Goal: Task Accomplishment & Management: Manage account settings

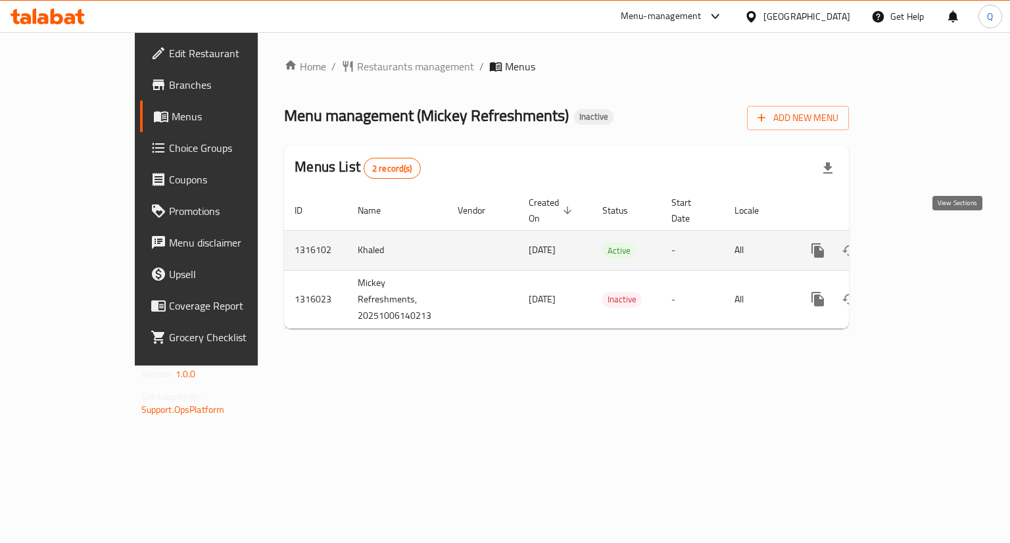
click at [921, 243] on icon "enhanced table" at bounding box center [913, 251] width 16 height 16
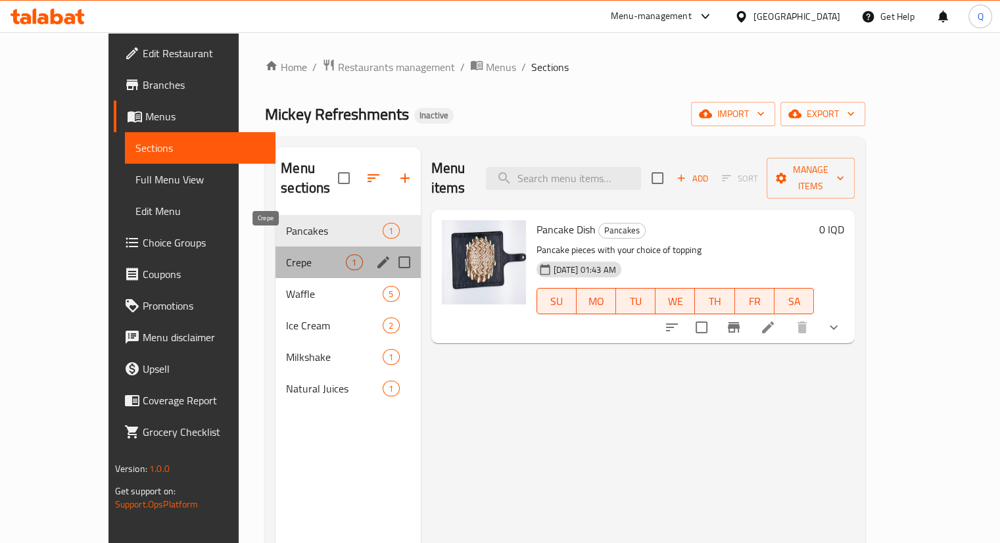
click at [292, 255] on span "Crepe" at bounding box center [316, 263] width 60 height 16
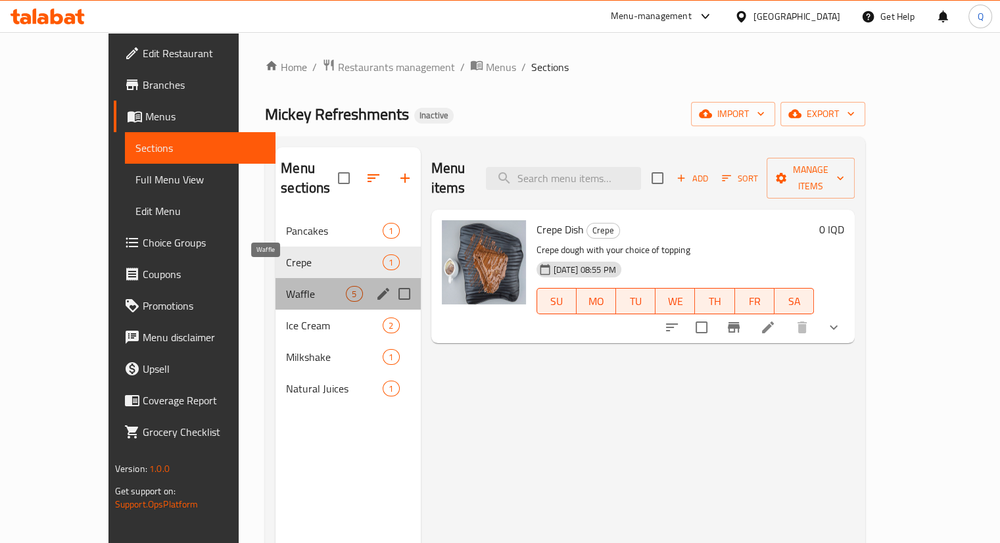
click at [286, 286] on span "Waffle" at bounding box center [316, 294] width 60 height 16
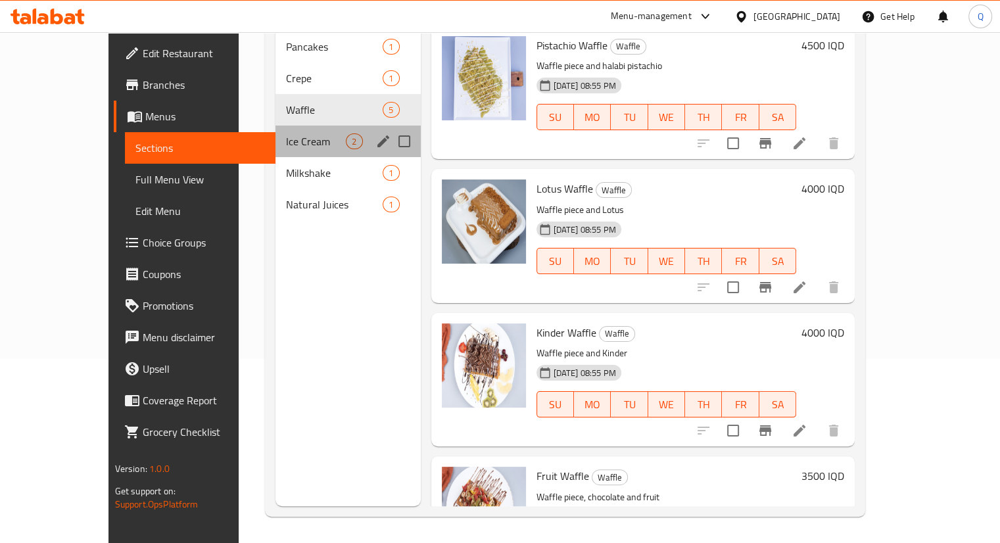
click at [290, 126] on div "Ice Cream 2" at bounding box center [348, 142] width 145 height 32
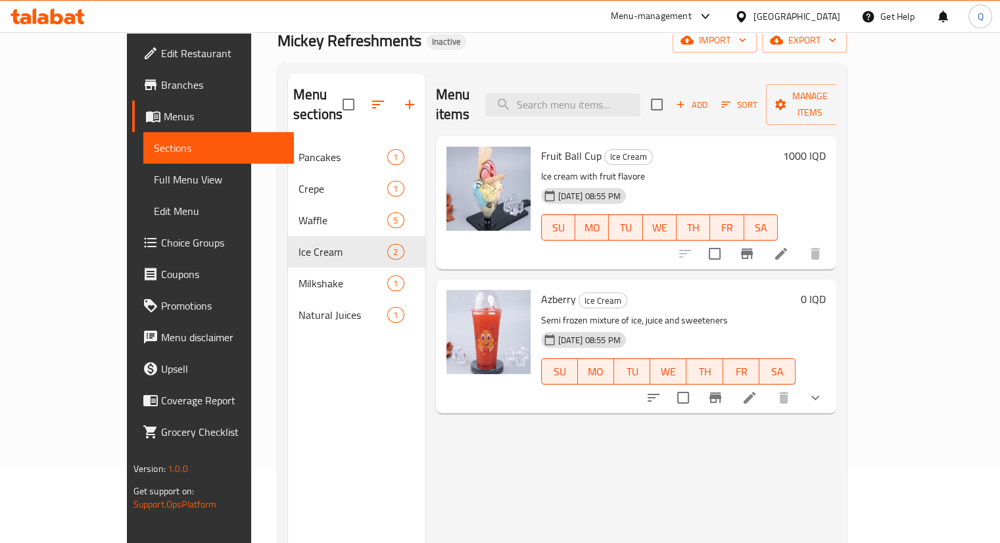
scroll to position [61, 0]
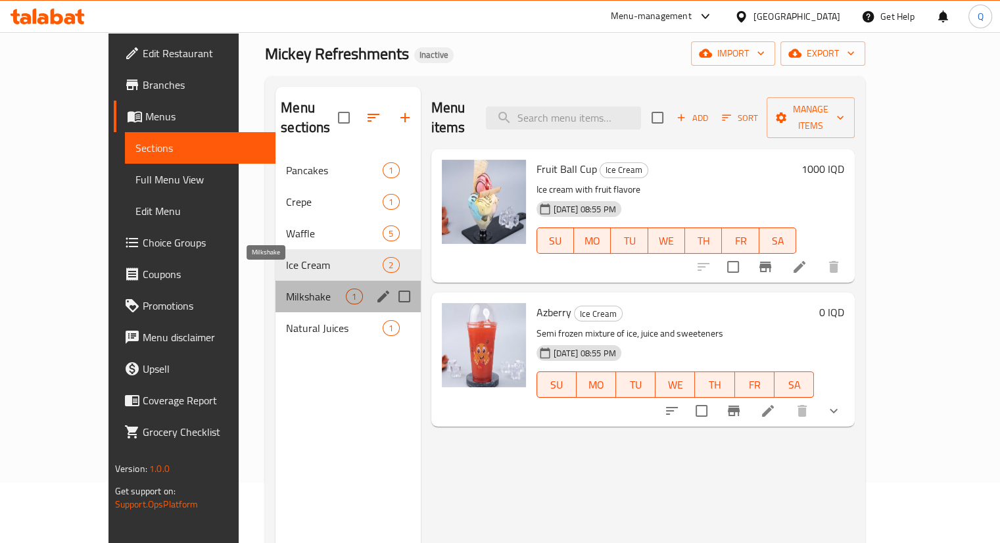
click at [286, 289] on span "Milkshake" at bounding box center [316, 297] width 60 height 16
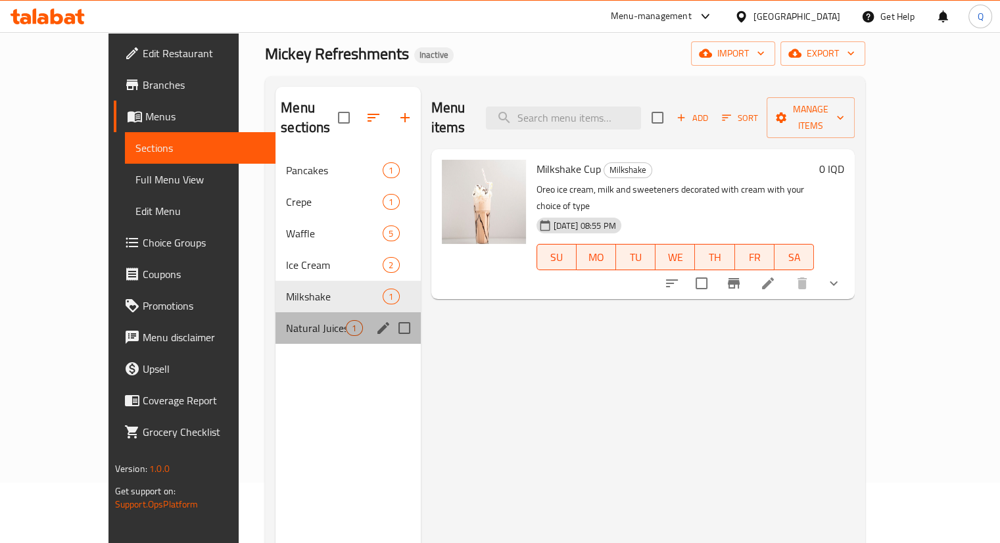
click at [276, 312] on div "Natural Juices 1" at bounding box center [348, 328] width 145 height 32
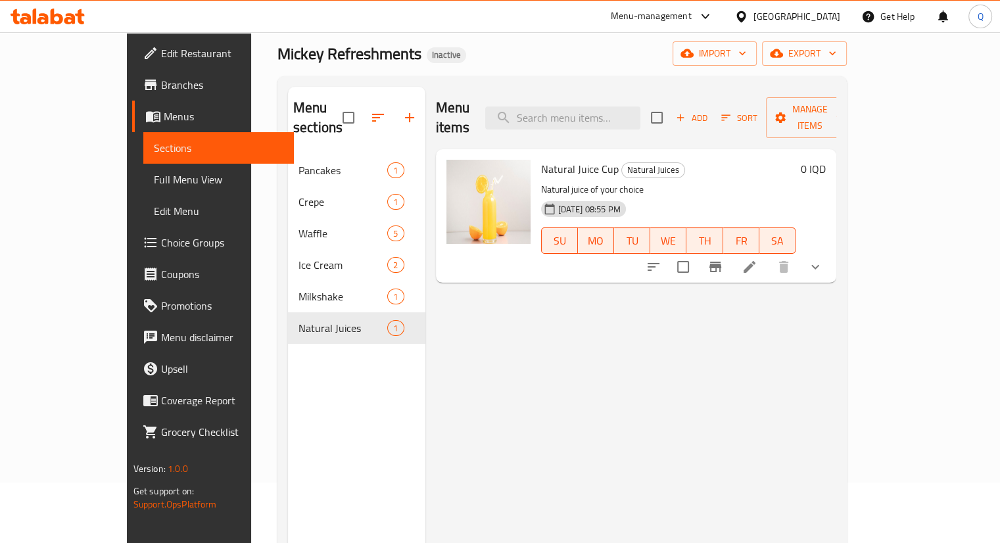
click at [161, 86] on span "Branches" at bounding box center [222, 85] width 122 height 16
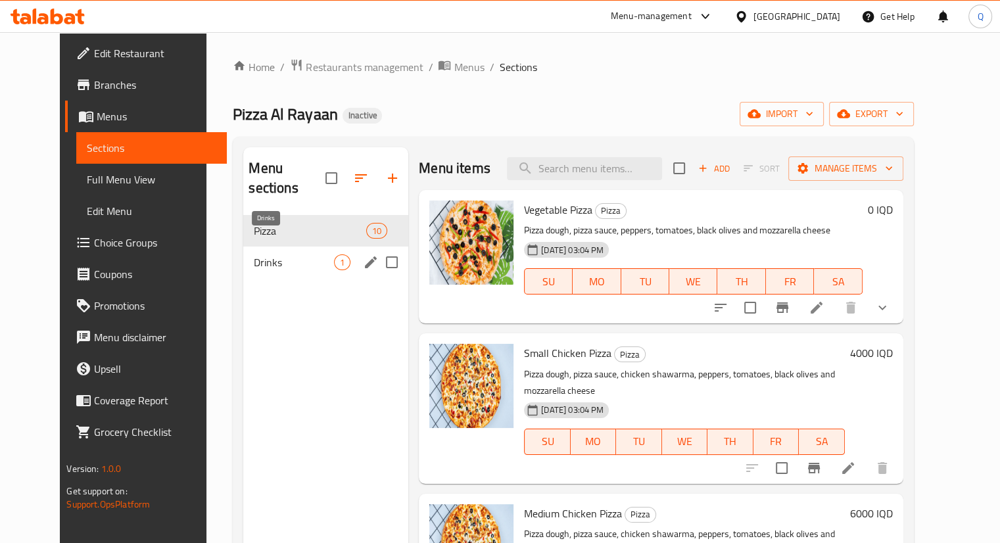
click at [301, 255] on span "Drinks" at bounding box center [294, 263] width 80 height 16
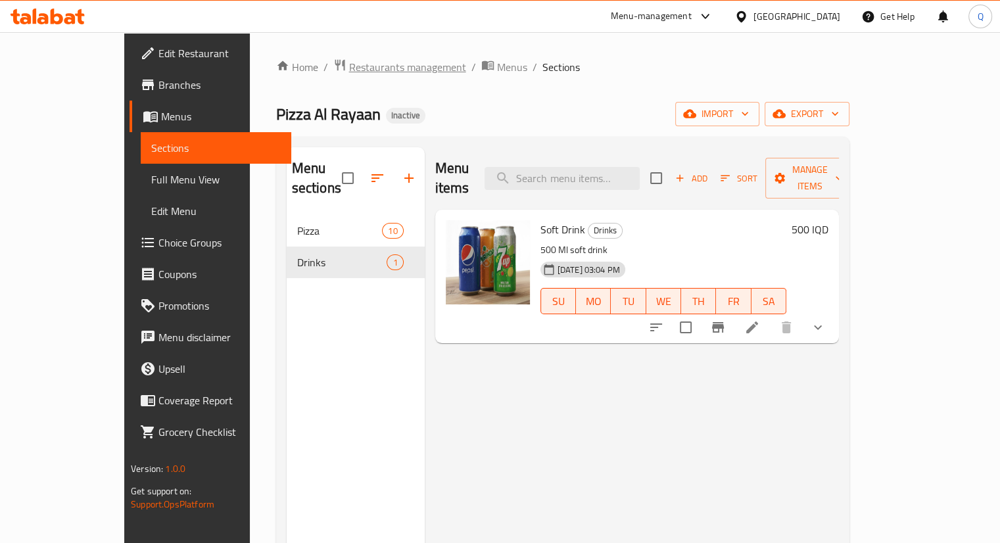
click at [349, 66] on span "Restaurants management" at bounding box center [407, 67] width 117 height 16
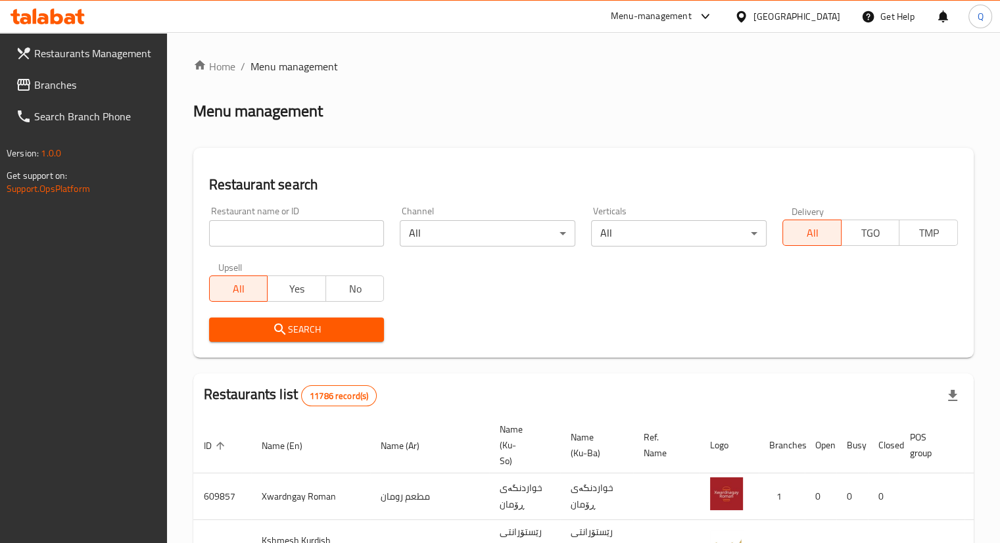
click at [71, 85] on span "Branches" at bounding box center [95, 85] width 122 height 16
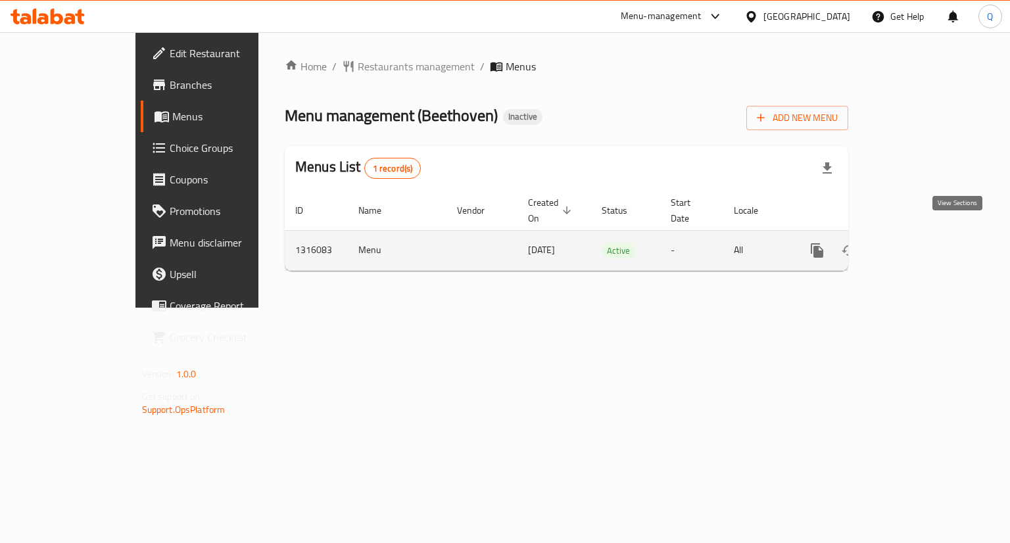
click at [920, 243] on icon "enhanced table" at bounding box center [912, 251] width 16 height 16
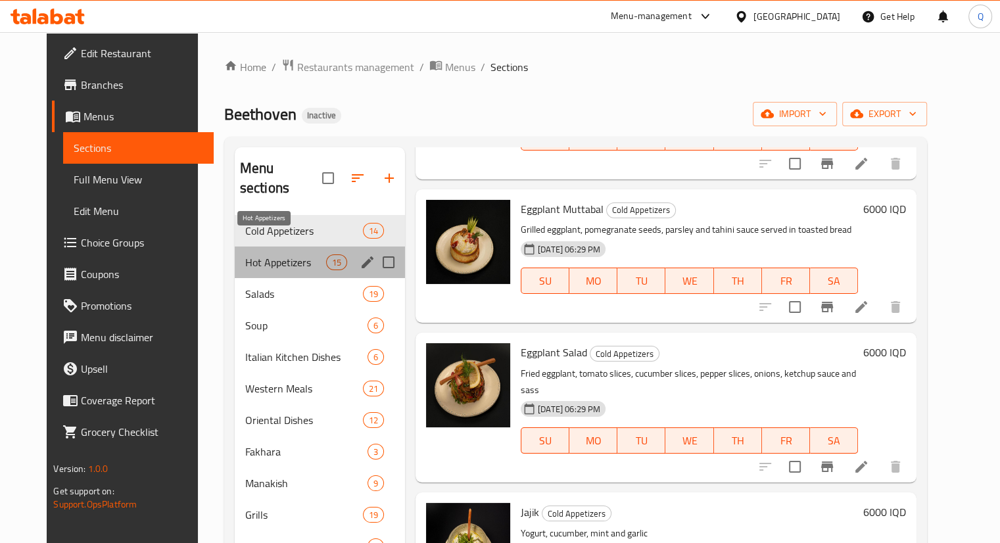
click at [283, 255] on span "Hot Appetizers" at bounding box center [285, 263] width 81 height 16
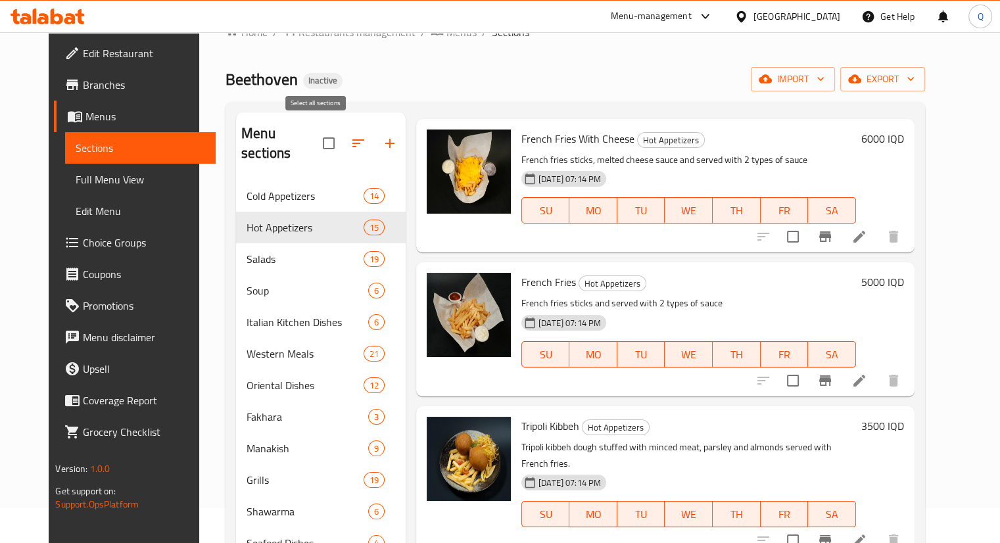
scroll to position [34, 0]
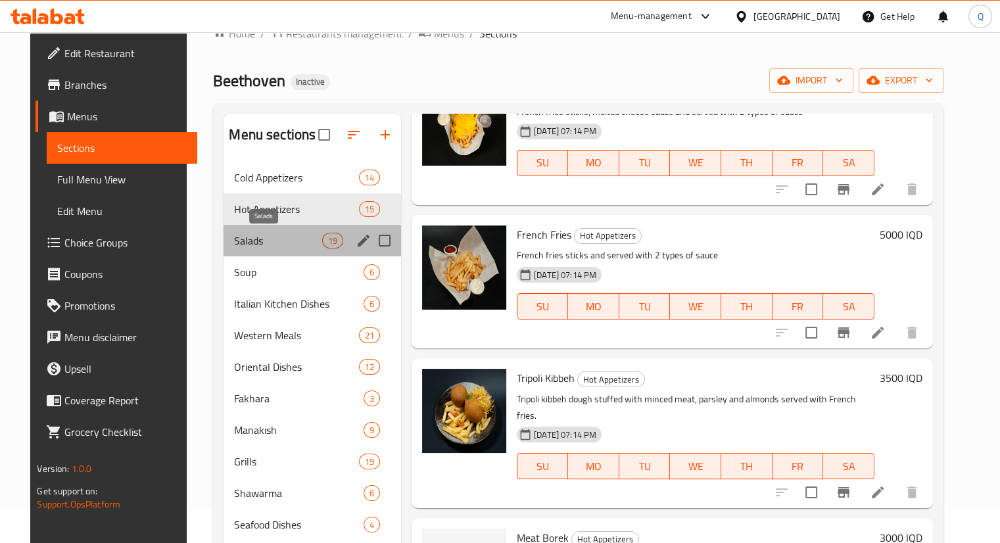
click at [269, 235] on span "Salads" at bounding box center [277, 241] width 87 height 16
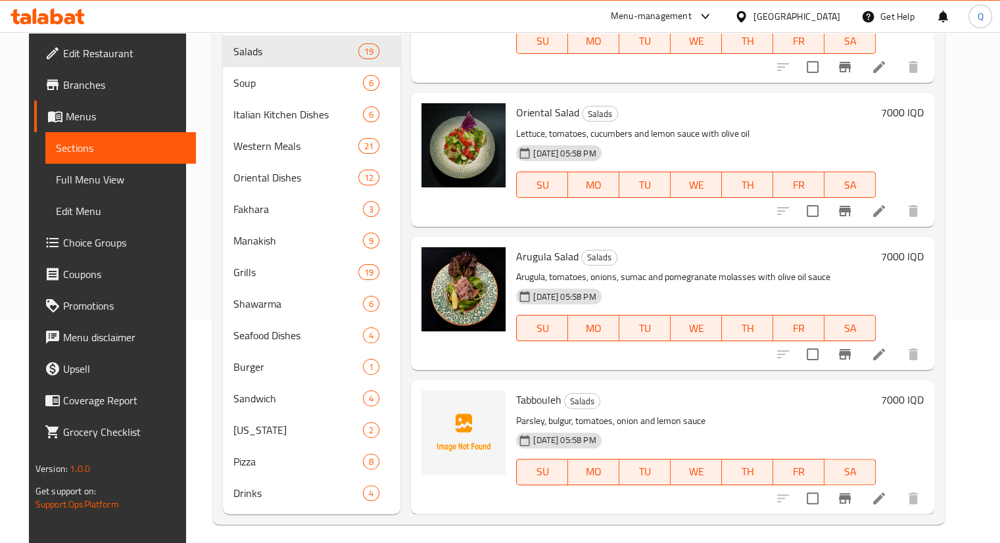
scroll to position [231, 0]
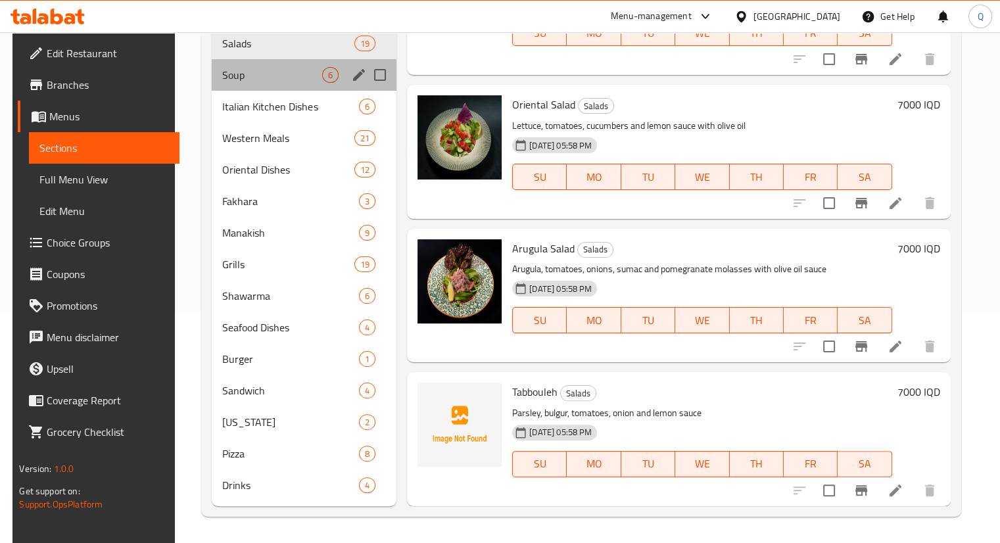
click at [303, 88] on div "Soup 6" at bounding box center [304, 75] width 185 height 32
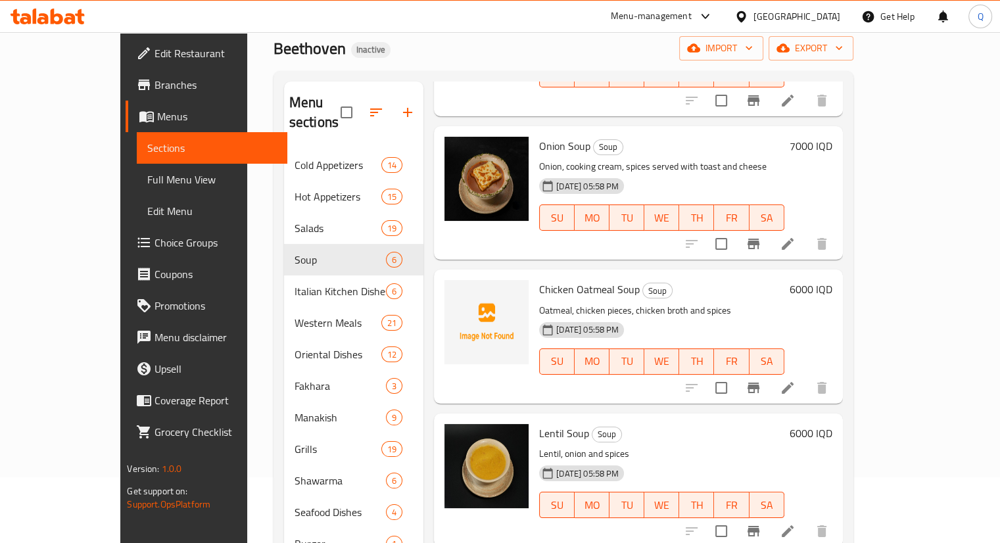
scroll to position [65, 0]
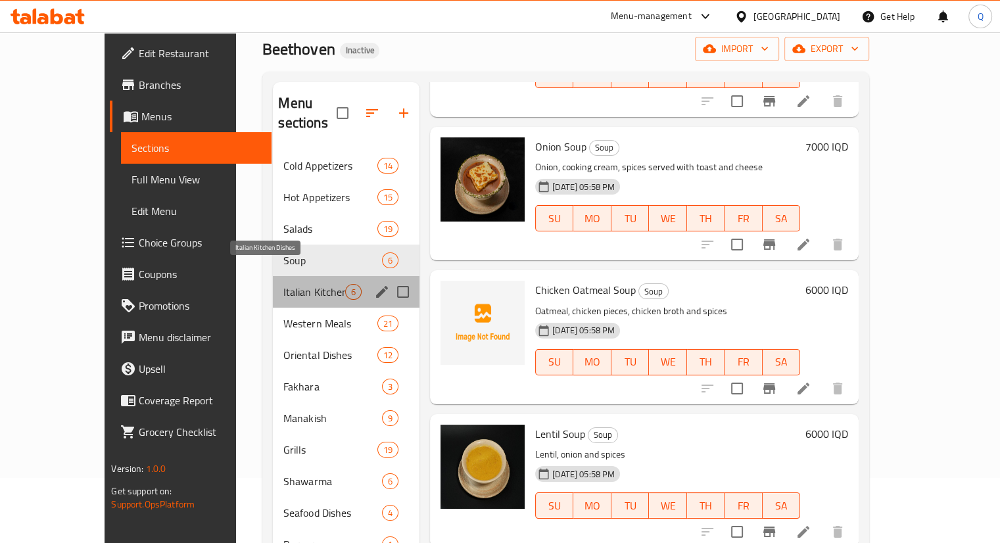
click at [283, 284] on span "Italian Kitchen Dishes" at bounding box center [314, 292] width 62 height 16
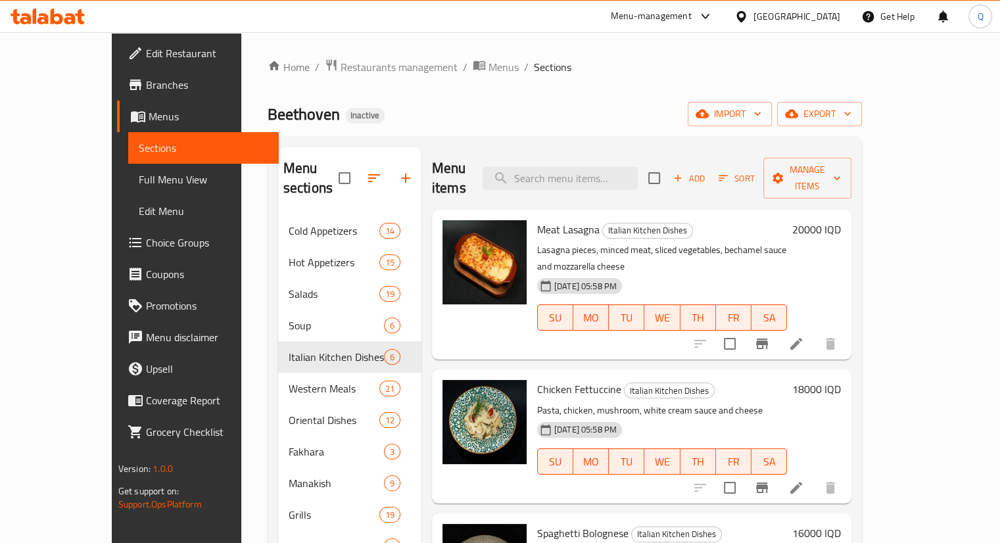
scroll to position [305, 0]
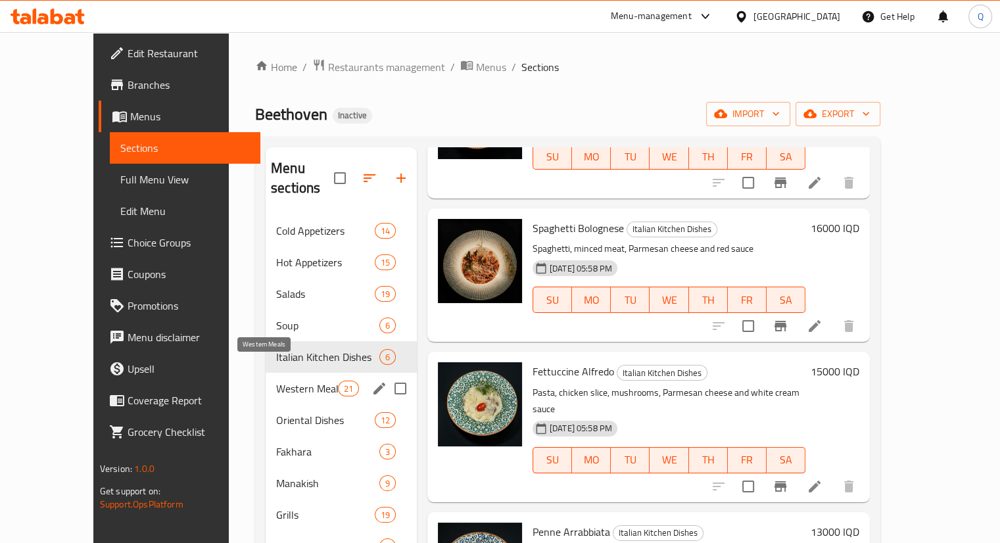
click at [276, 381] on span "Western Meals" at bounding box center [306, 389] width 61 height 16
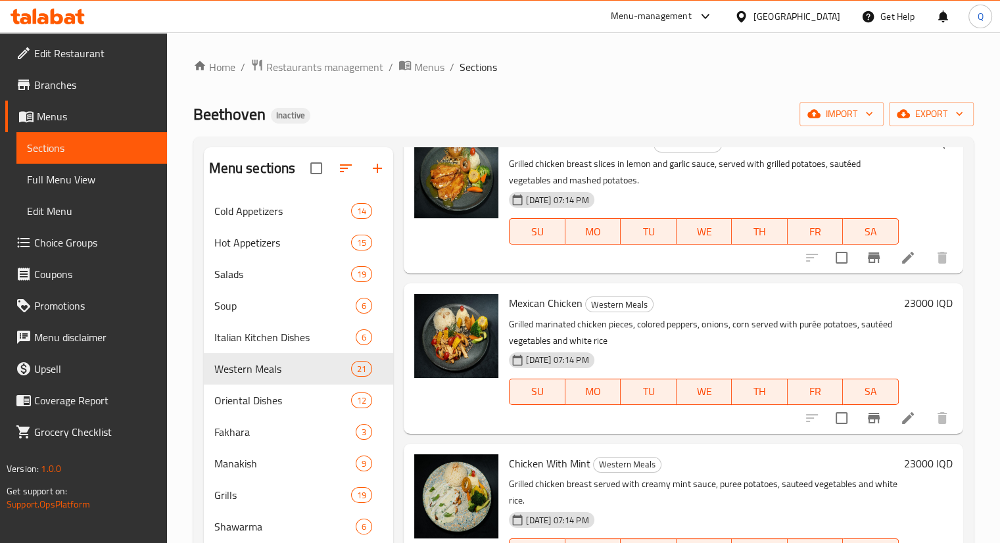
scroll to position [231, 0]
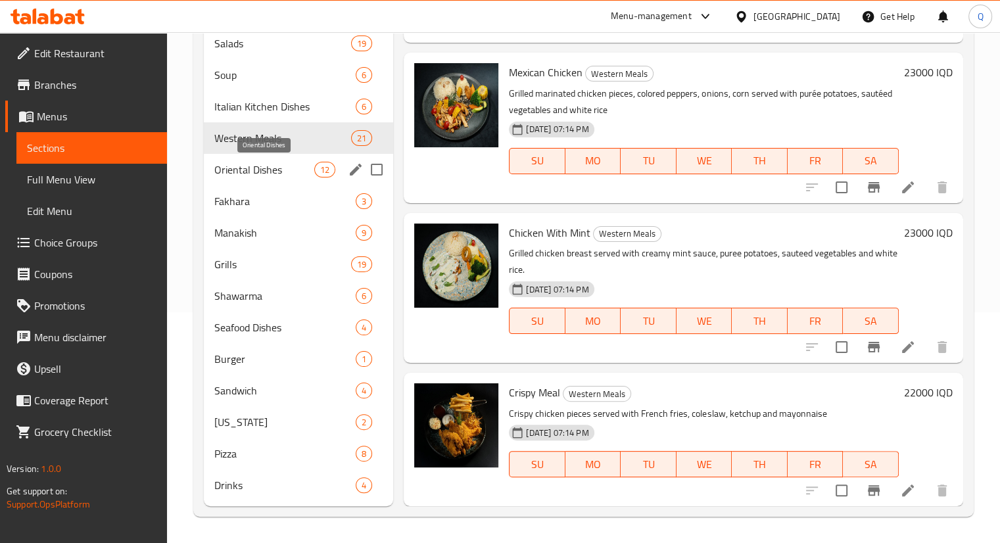
click at [260, 170] on span "Oriental Dishes" at bounding box center [264, 170] width 101 height 16
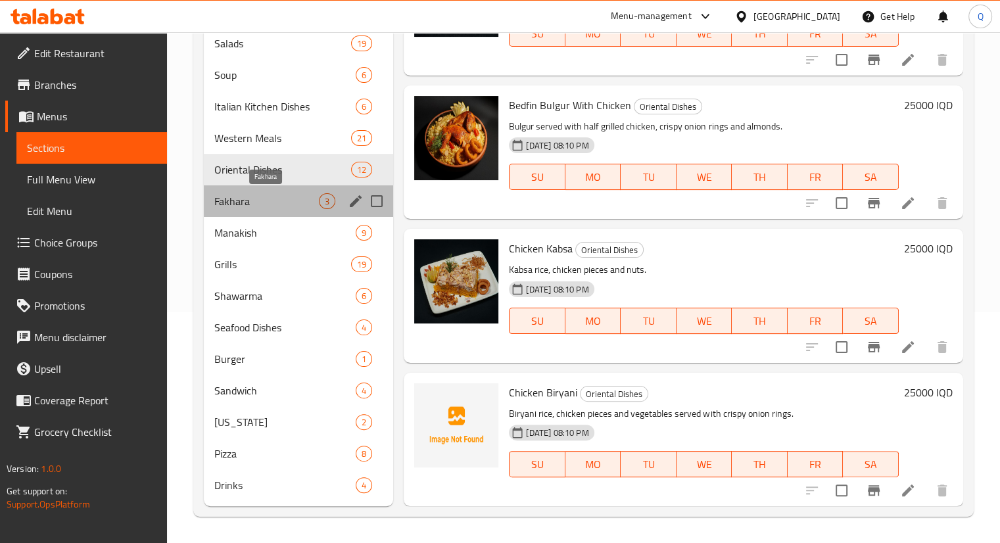
click at [291, 207] on span "Fakhara" at bounding box center [266, 201] width 105 height 16
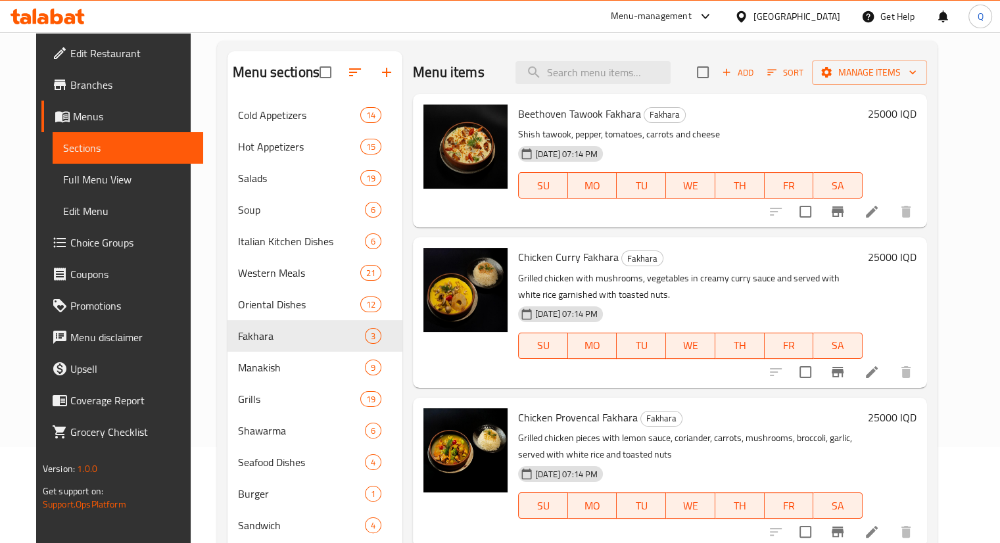
scroll to position [94, 0]
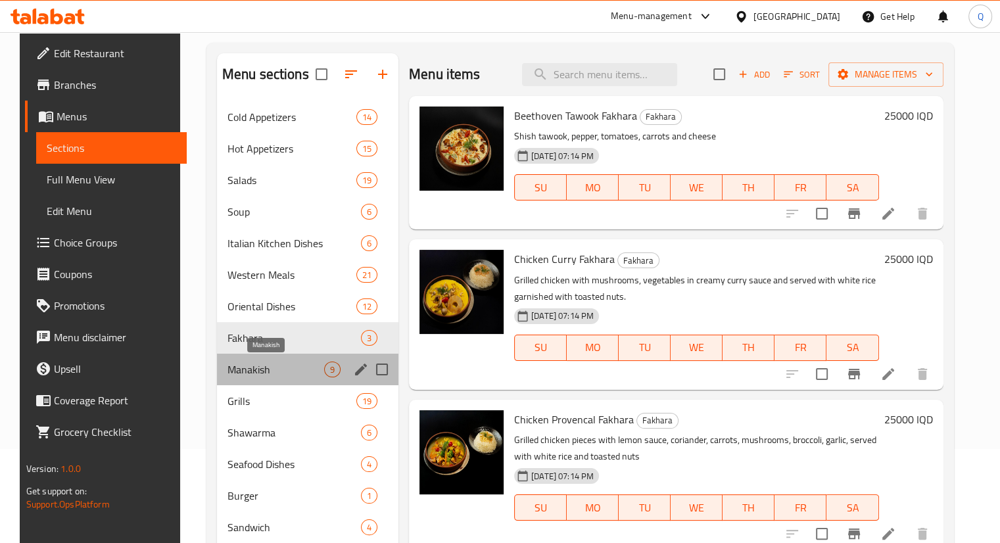
click at [244, 363] on span "Manakish" at bounding box center [276, 370] width 97 height 16
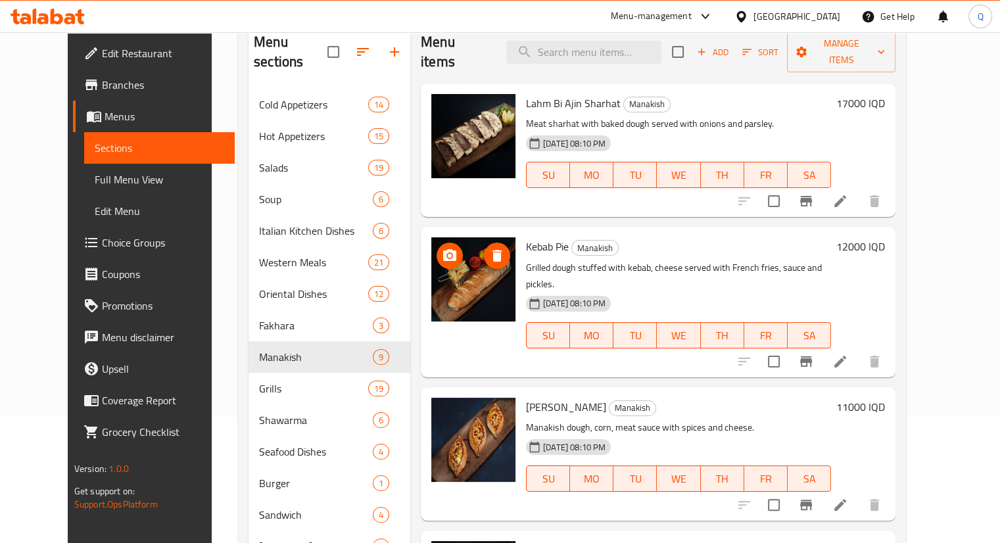
scroll to position [128, 0]
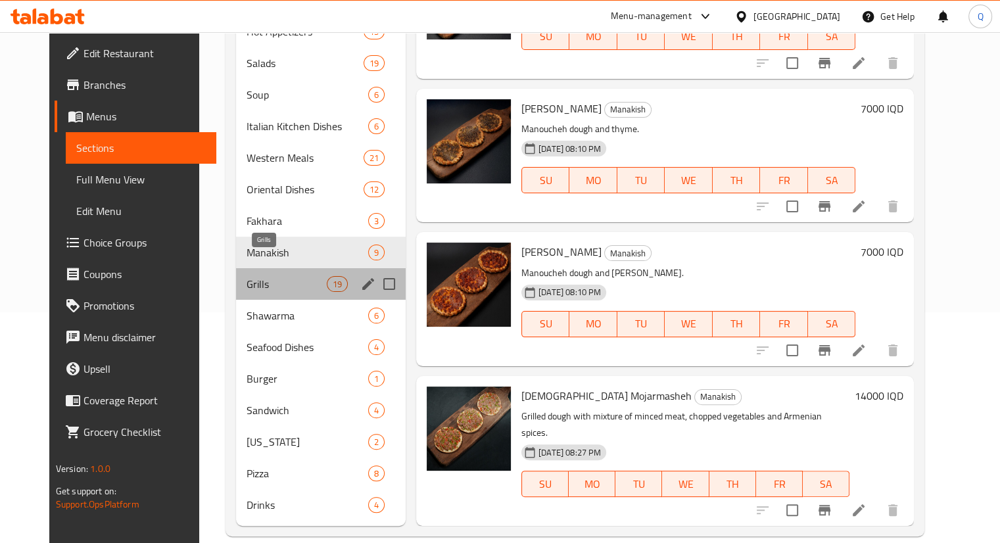
click at [262, 276] on span "Grills" at bounding box center [287, 284] width 80 height 16
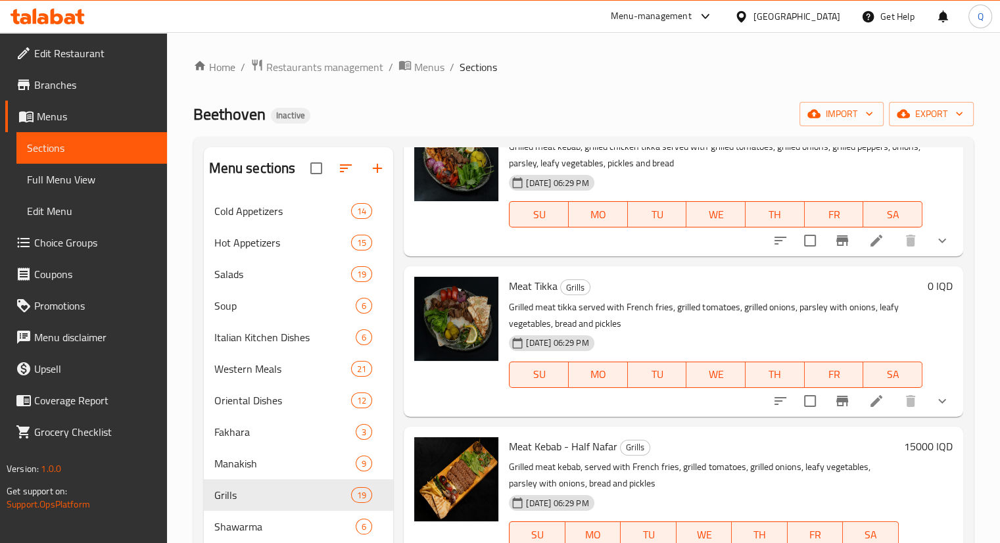
scroll to position [231, 0]
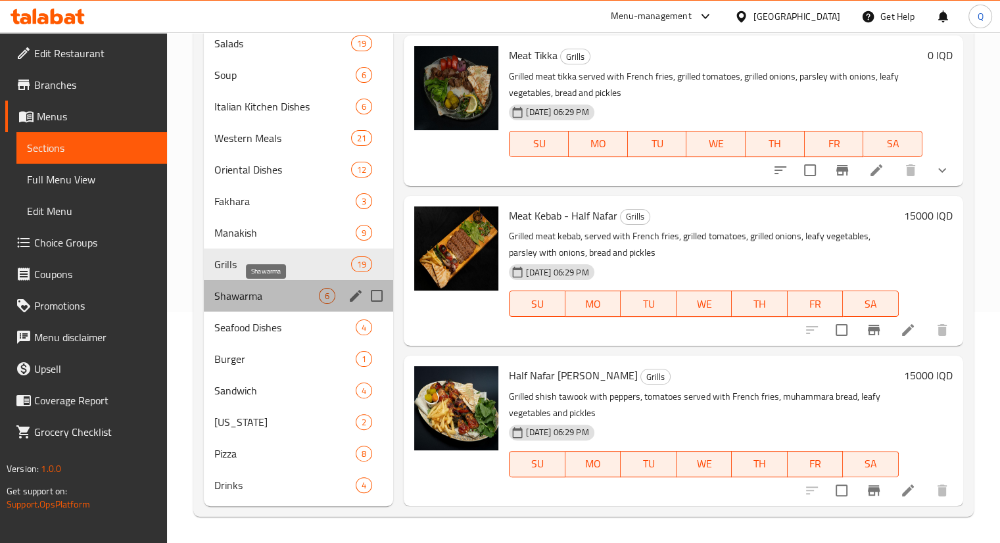
click at [279, 297] on span "Shawarma" at bounding box center [266, 296] width 105 height 16
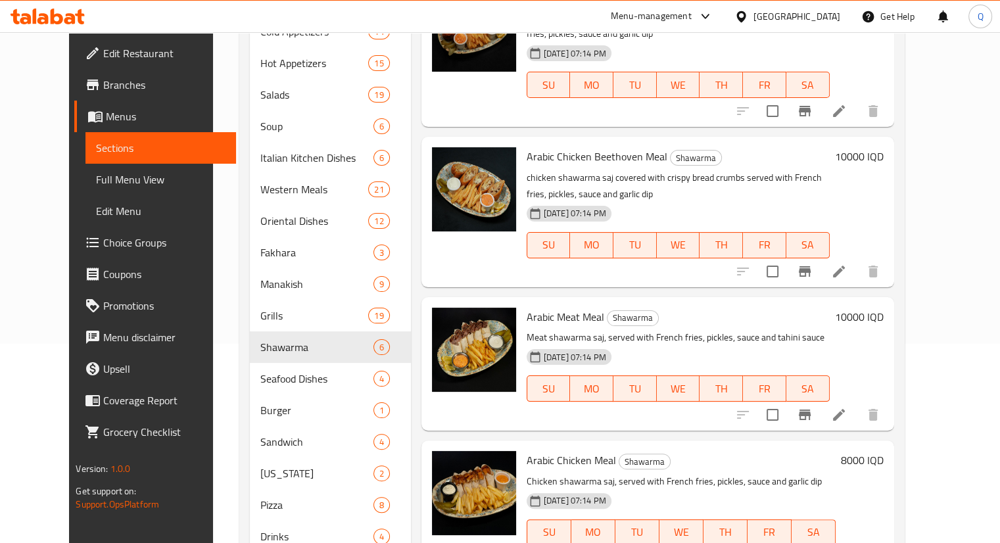
scroll to position [231, 0]
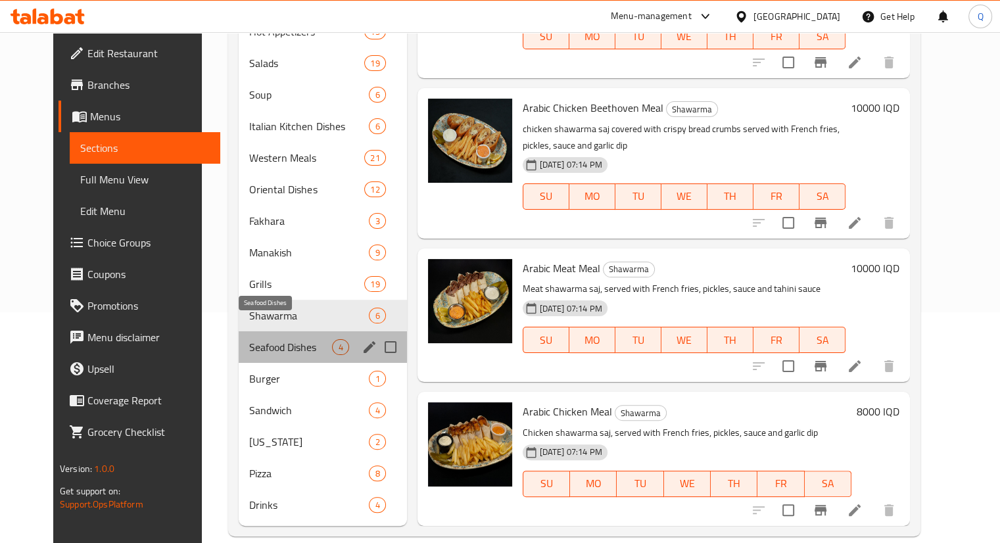
click at [252, 339] on span "Seafood Dishes" at bounding box center [290, 347] width 83 height 16
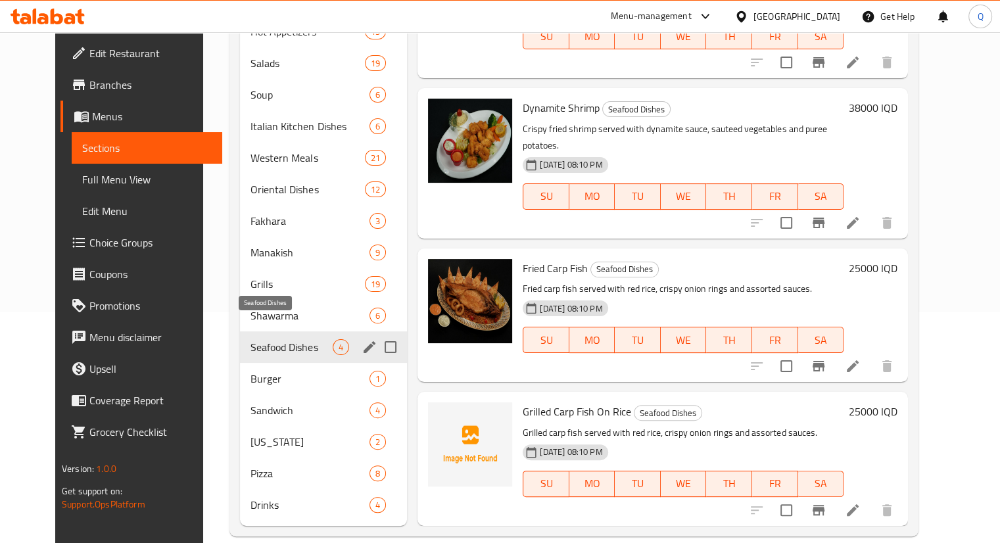
scroll to position [34, 0]
click at [277, 371] on span "Burger" at bounding box center [292, 379] width 82 height 16
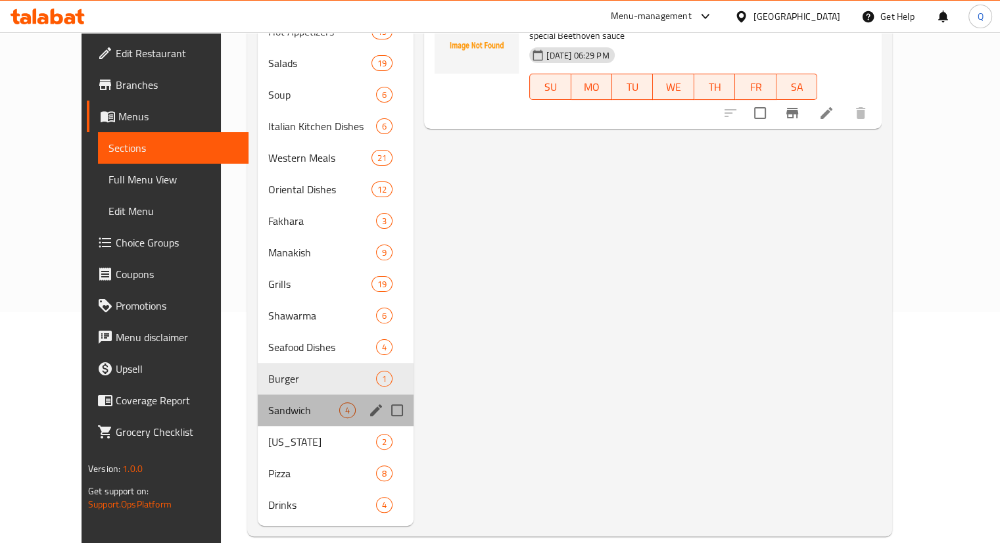
click at [258, 395] on div "Sandwich 4" at bounding box center [336, 411] width 156 height 32
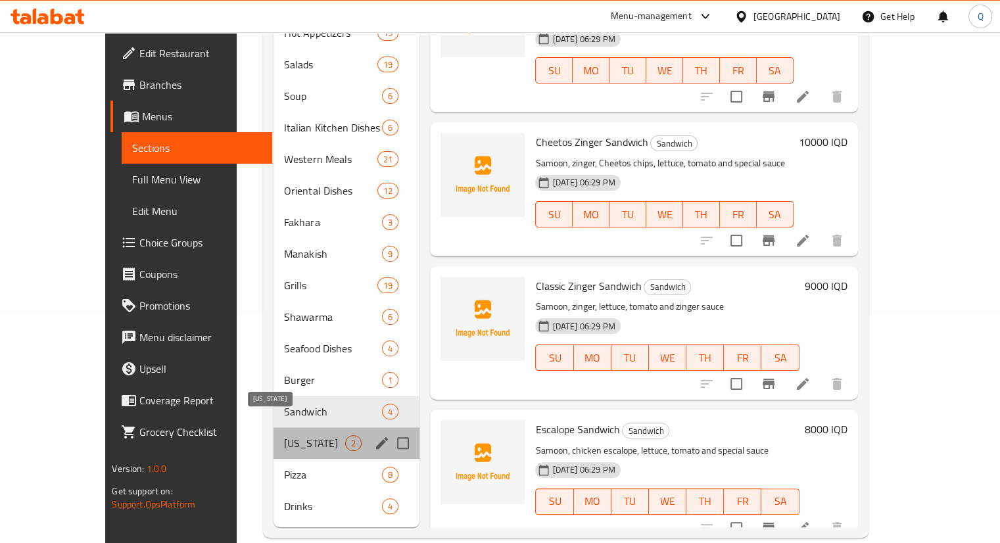
click at [284, 435] on span "Kentucky" at bounding box center [314, 443] width 61 height 16
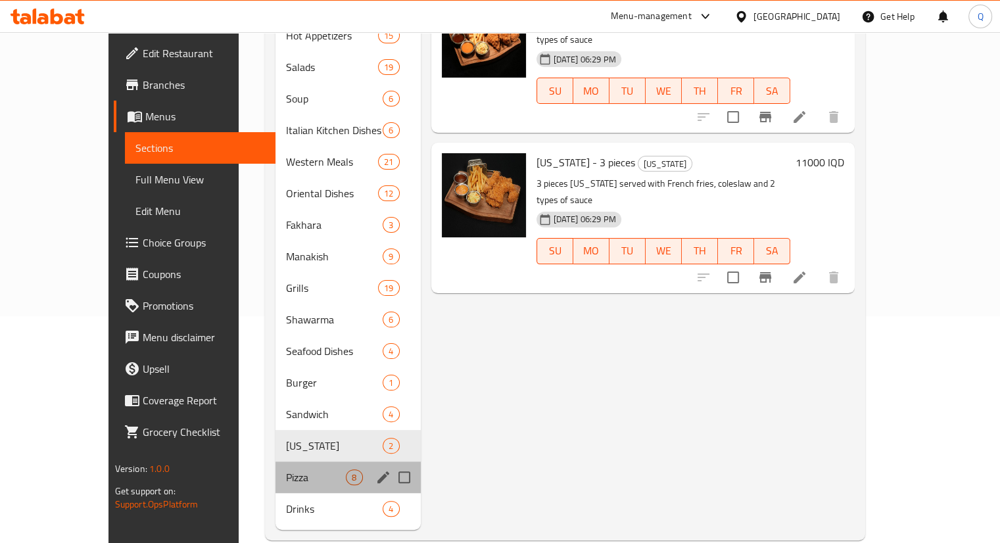
click at [276, 462] on div "Pizza 8" at bounding box center [348, 478] width 145 height 32
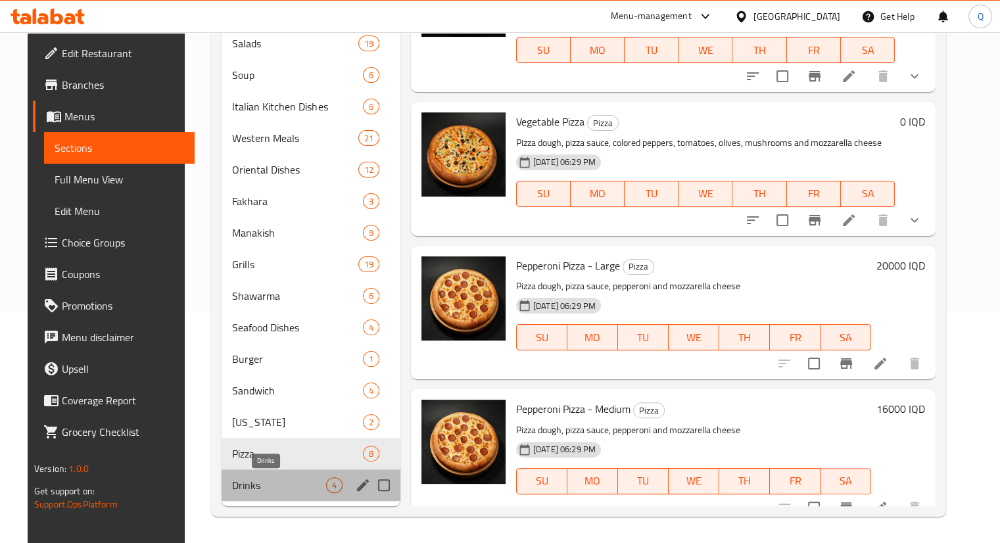
click at [232, 481] on span "Drinks" at bounding box center [278, 486] width 93 height 16
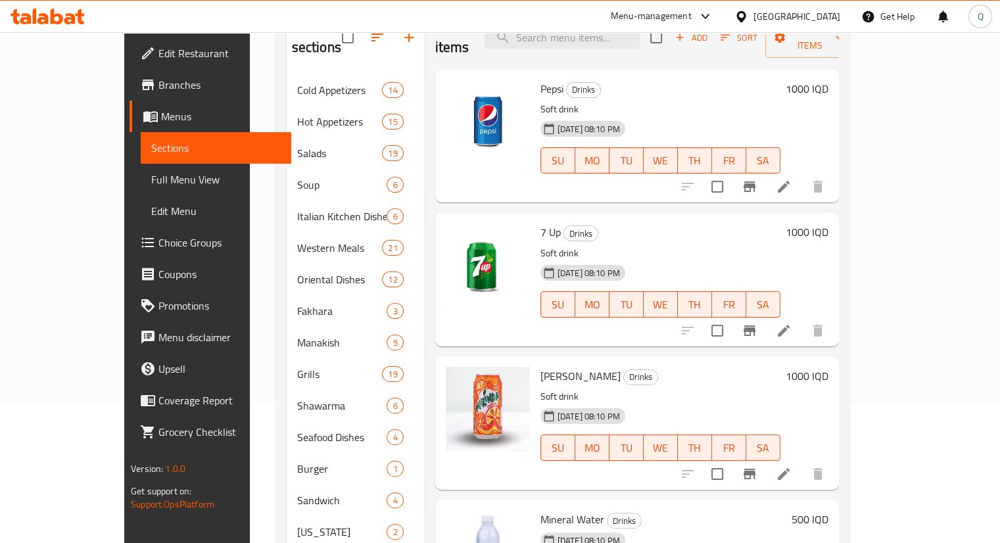
scroll to position [231, 0]
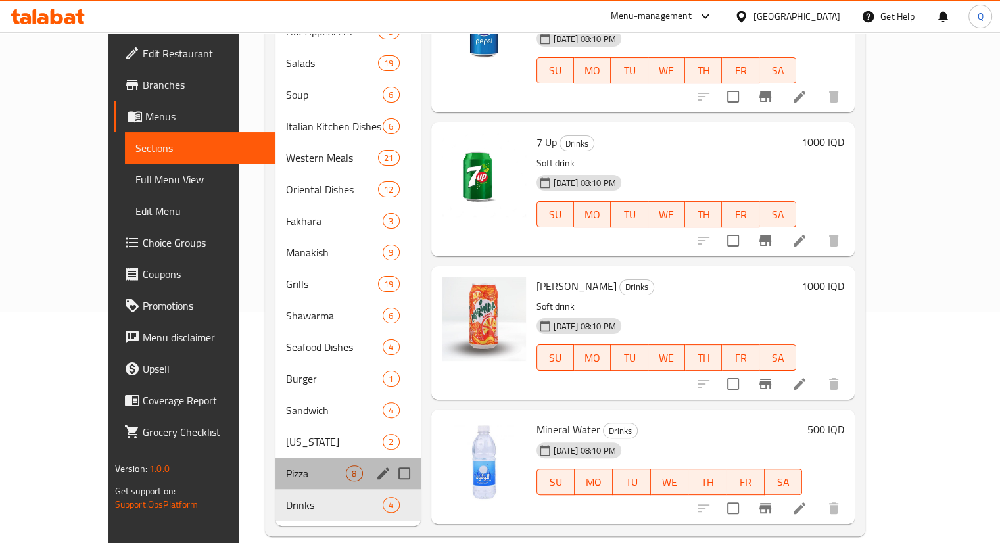
click at [276, 458] on div "Pizza 8" at bounding box center [348, 474] width 145 height 32
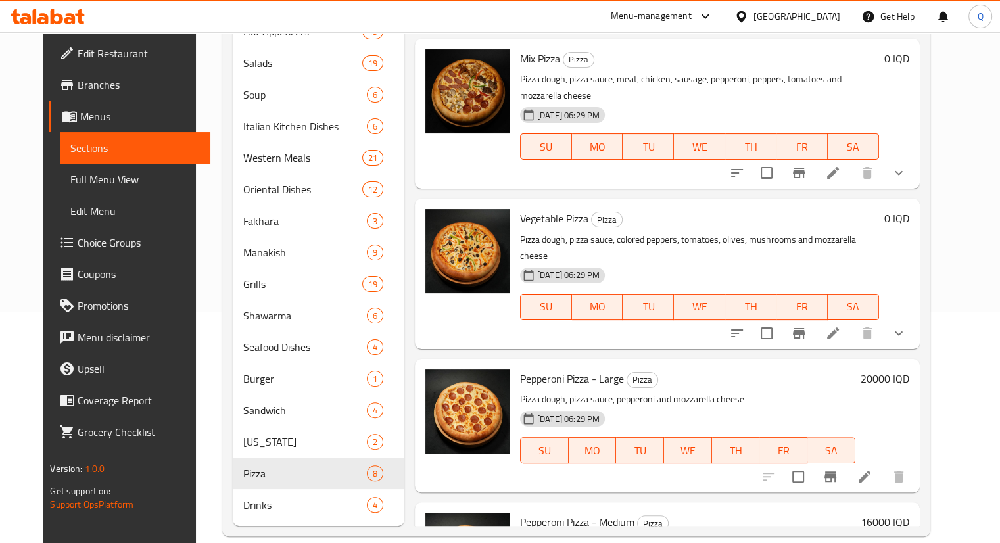
scroll to position [608, 0]
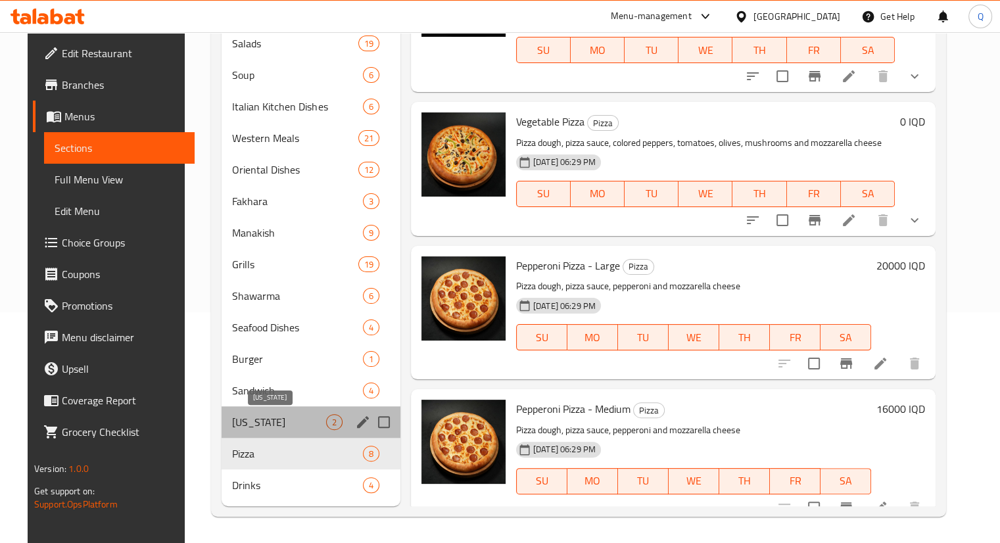
click at [234, 427] on span "Kentucky" at bounding box center [278, 422] width 93 height 16
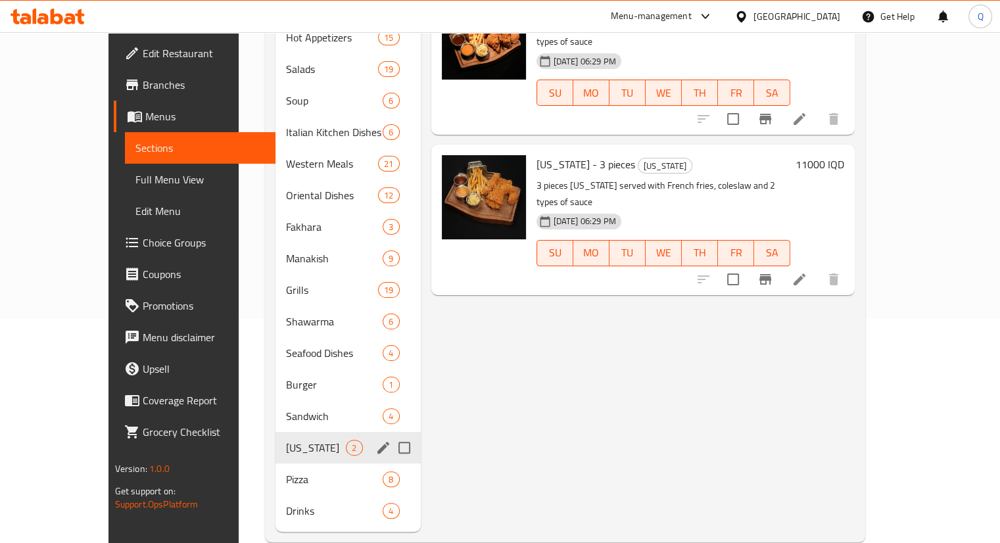
scroll to position [226, 0]
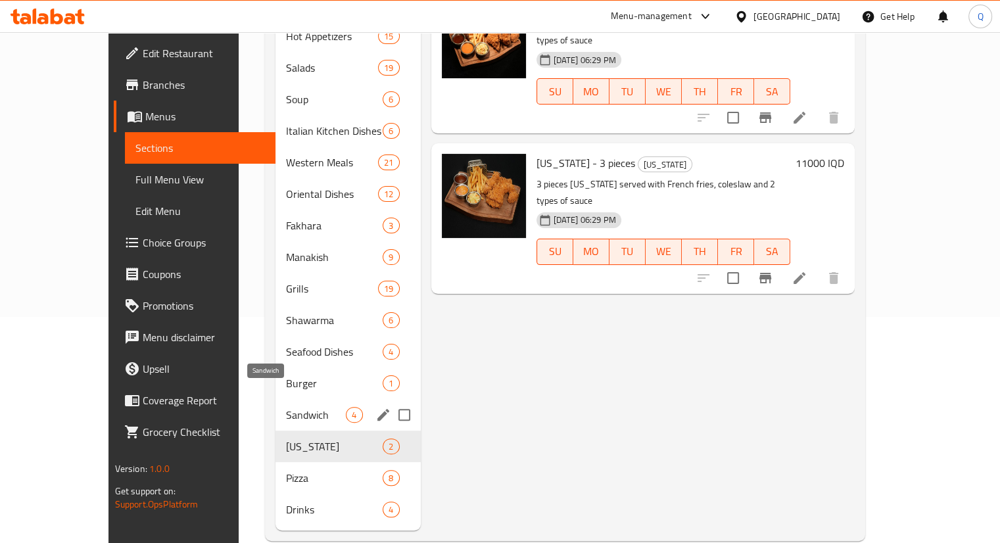
click at [286, 407] on span "Sandwich" at bounding box center [316, 415] width 60 height 16
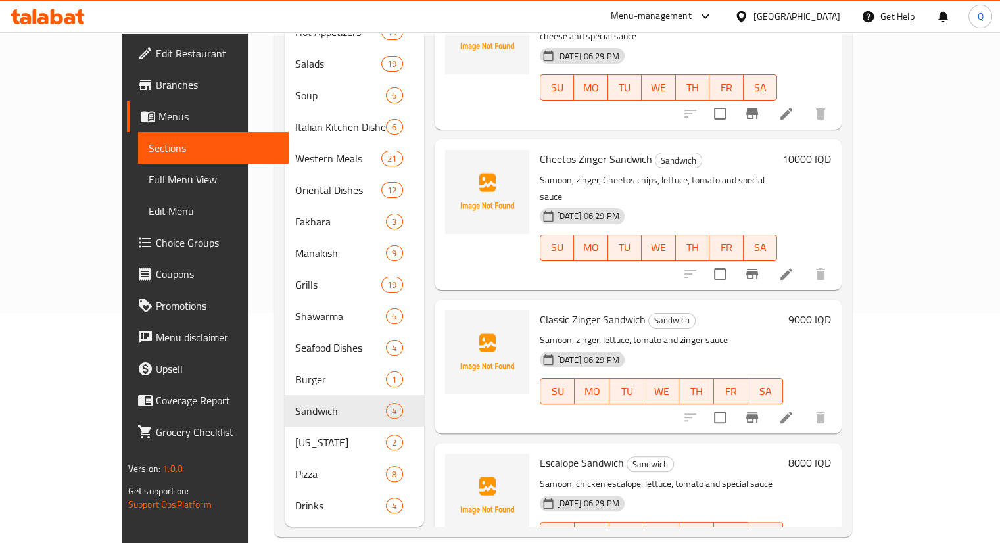
scroll to position [229, 0]
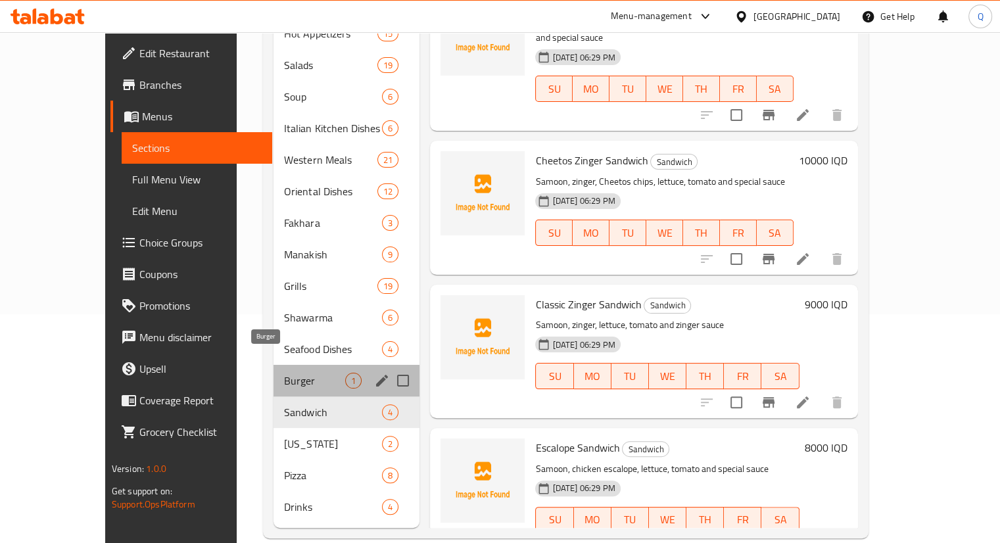
click at [284, 373] on span "Burger" at bounding box center [314, 381] width 61 height 16
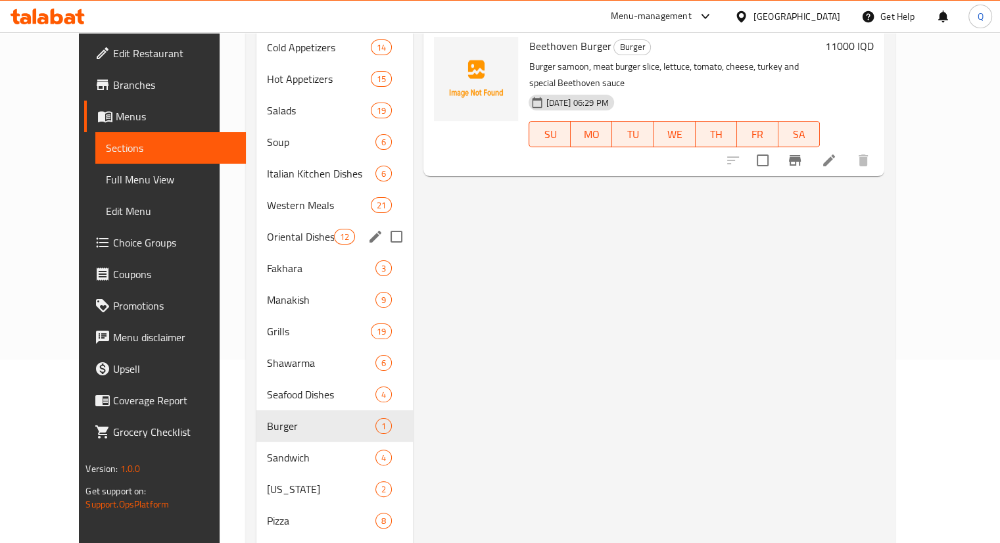
scroll to position [182, 0]
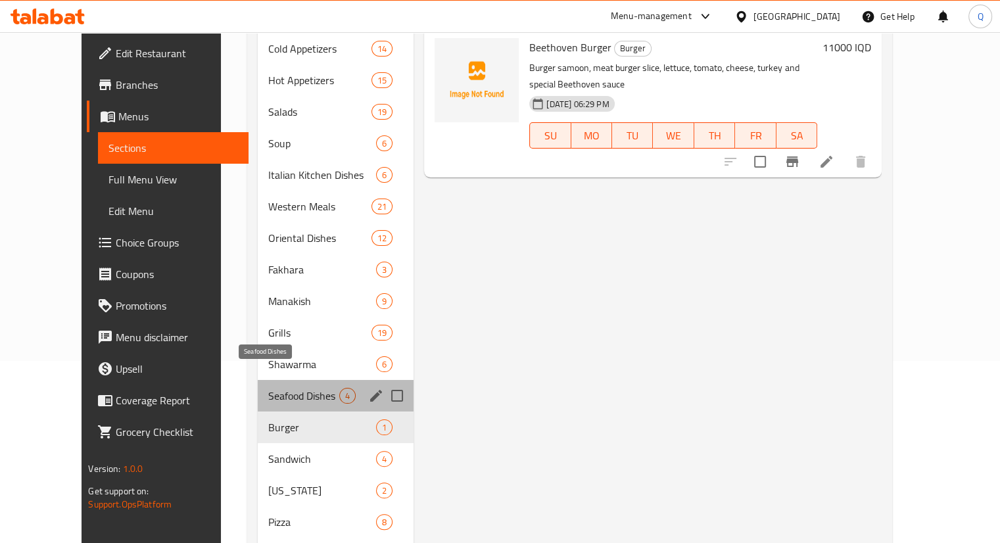
click at [268, 388] on span "Seafood Dishes" at bounding box center [303, 396] width 71 height 16
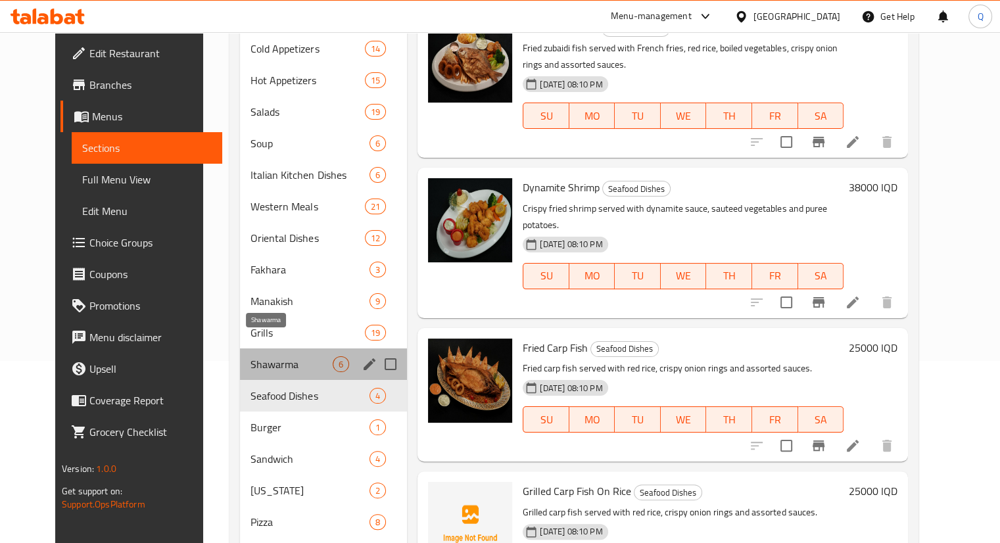
click at [251, 357] on span "Shawarma" at bounding box center [292, 365] width 82 height 16
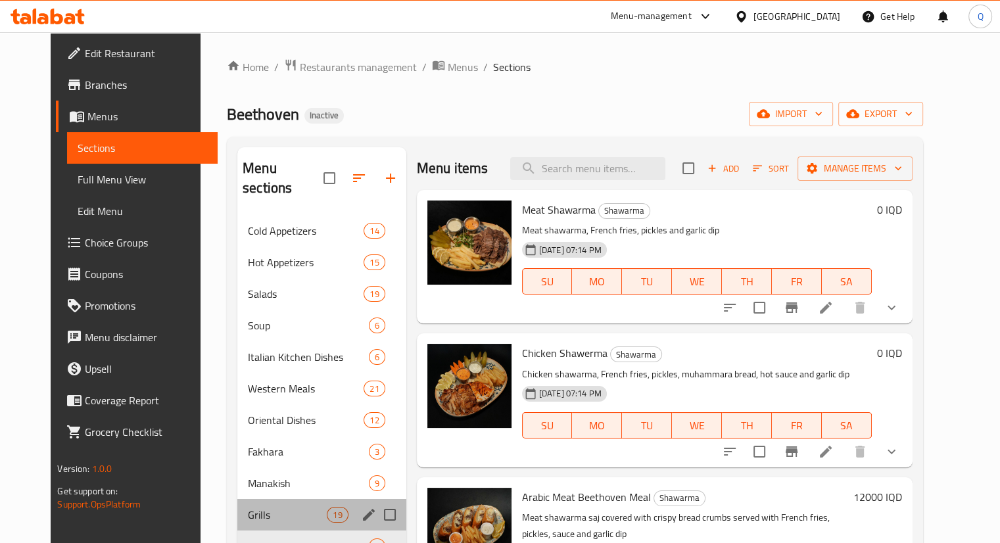
click at [262, 499] on div "Grills 19" at bounding box center [321, 515] width 169 height 32
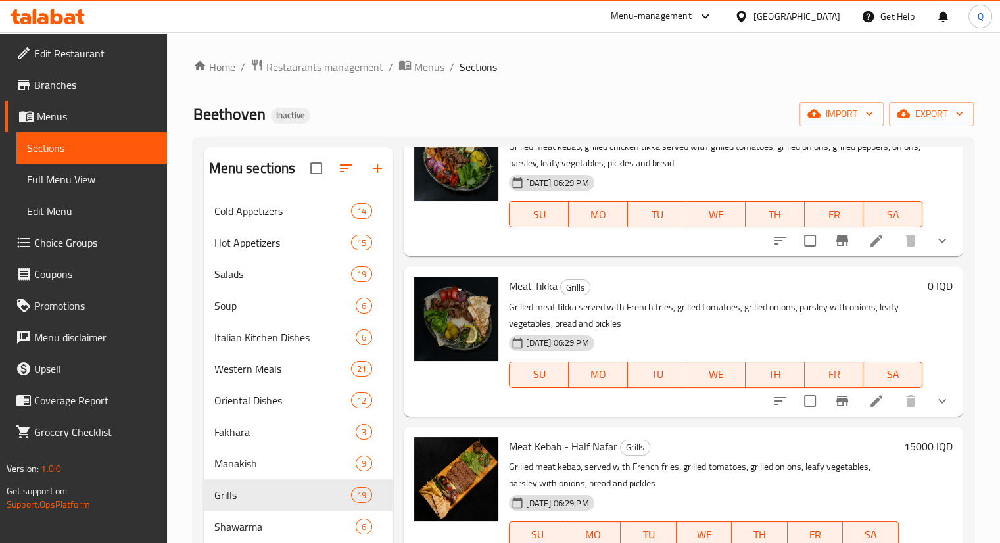
scroll to position [231, 0]
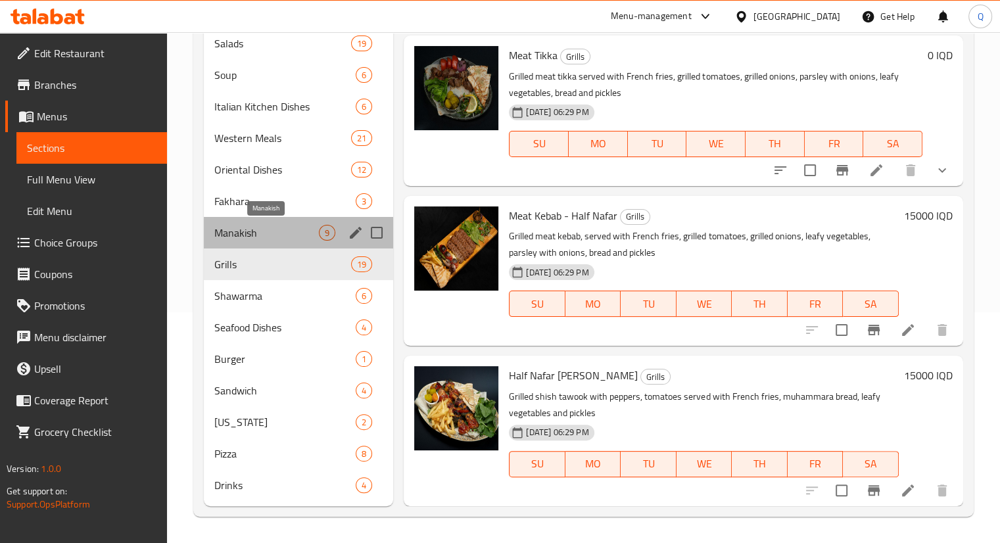
click at [251, 225] on span "Manakish" at bounding box center [266, 233] width 105 height 16
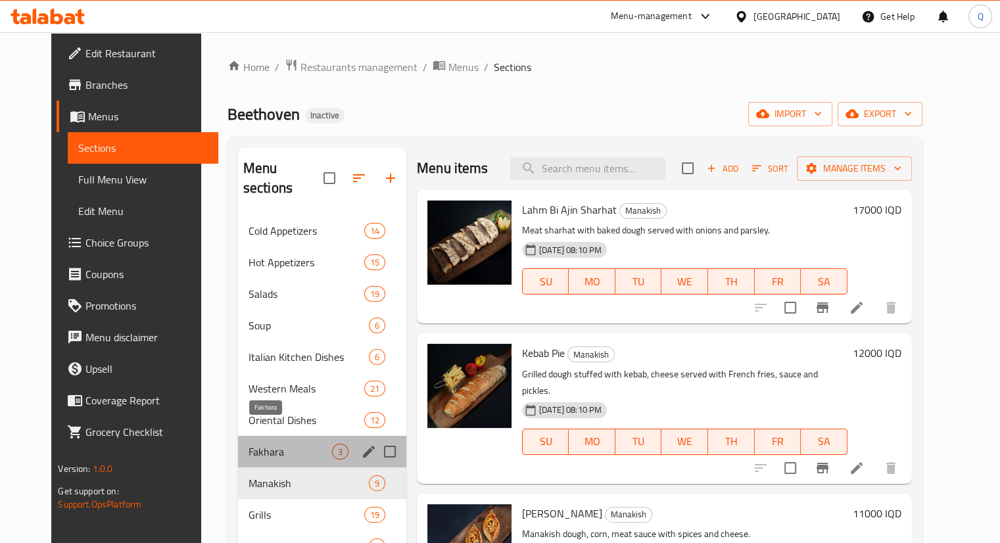
click at [249, 444] on span "Fakhara" at bounding box center [291, 452] width 84 height 16
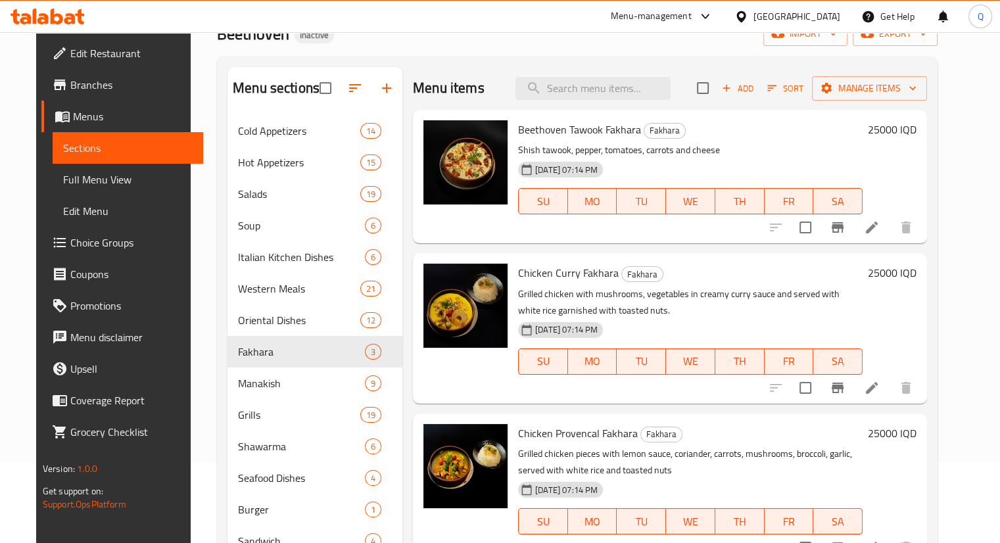
scroll to position [79, 0]
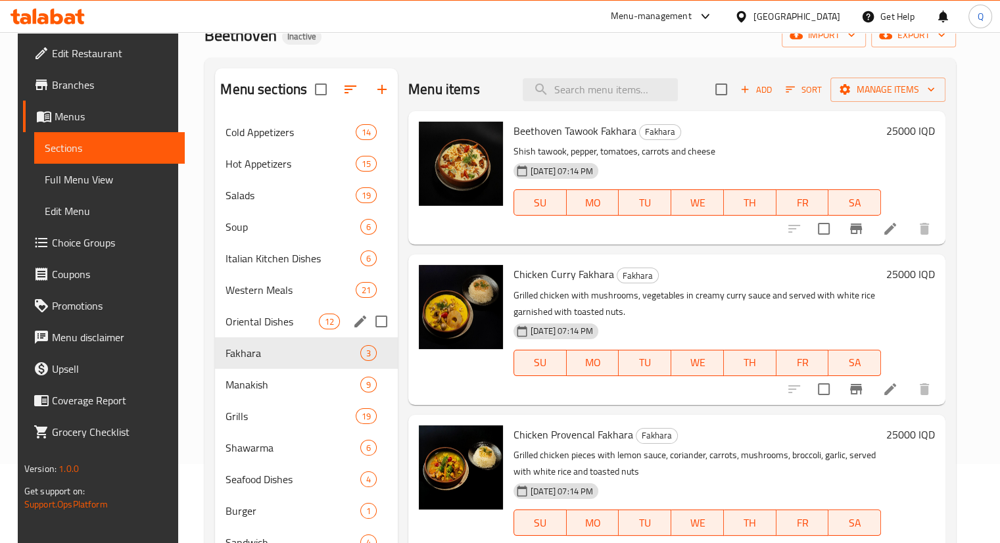
click at [283, 311] on div "Oriental Dishes 12" at bounding box center [306, 322] width 183 height 32
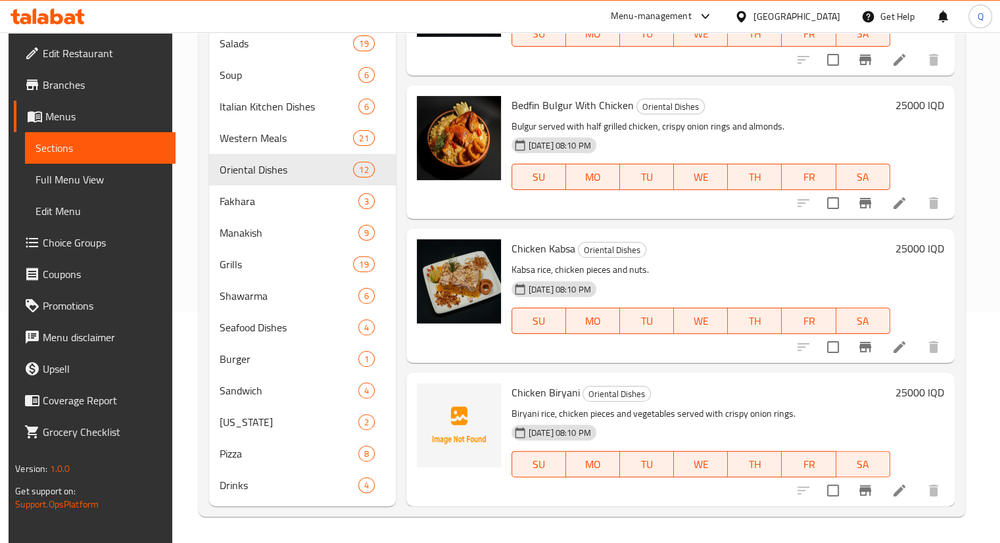
scroll to position [230, 0]
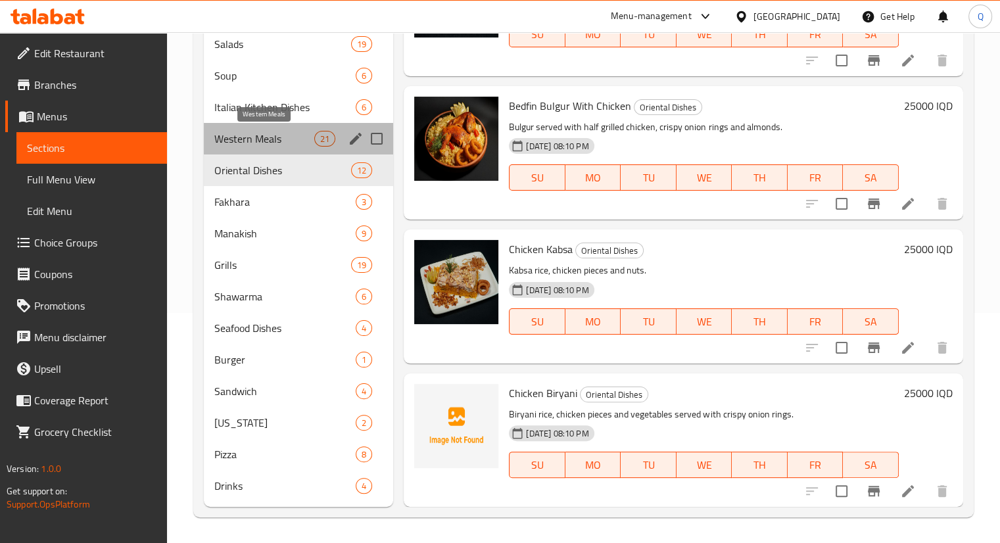
click at [250, 145] on span "Western Meals" at bounding box center [264, 139] width 101 height 16
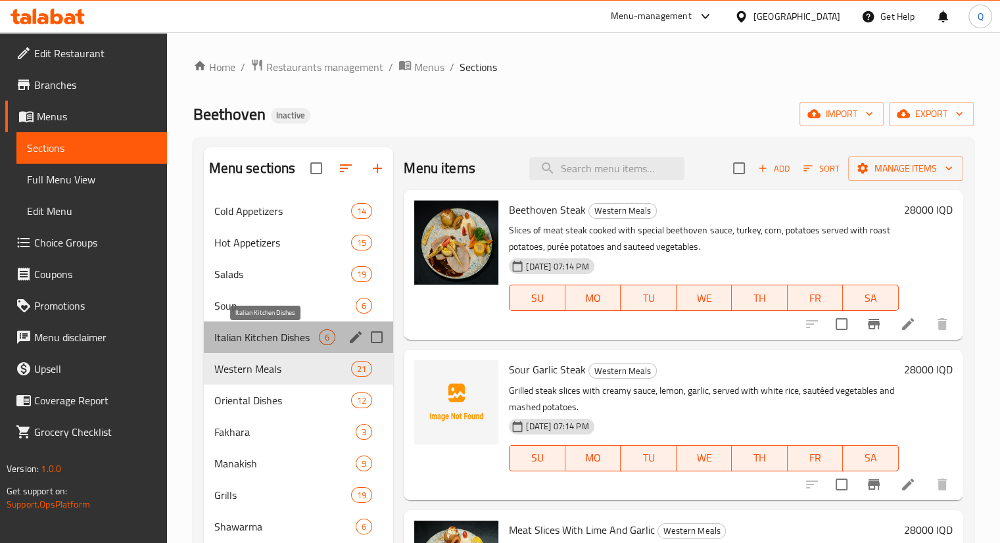
click at [219, 337] on span "Italian Kitchen Dishes" at bounding box center [266, 338] width 105 height 16
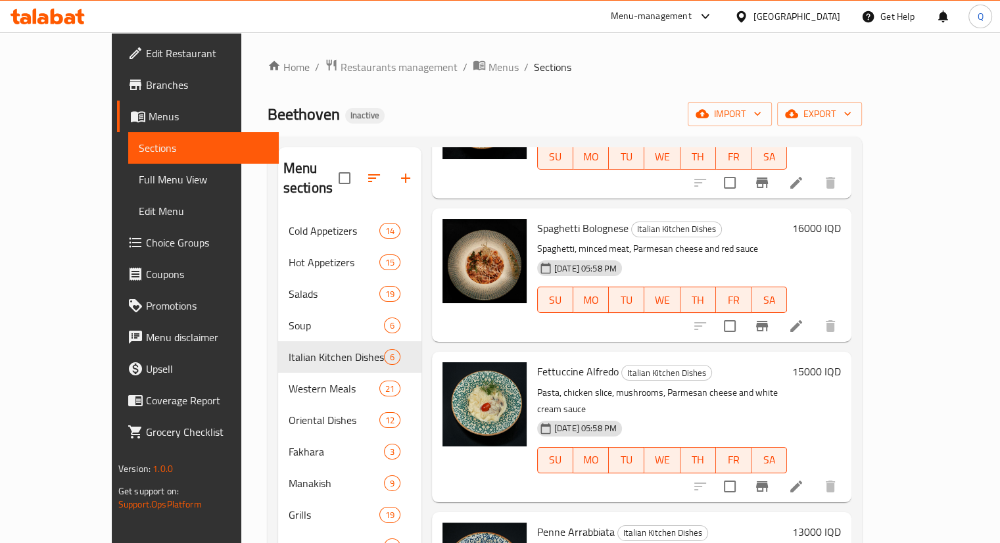
scroll to position [231, 0]
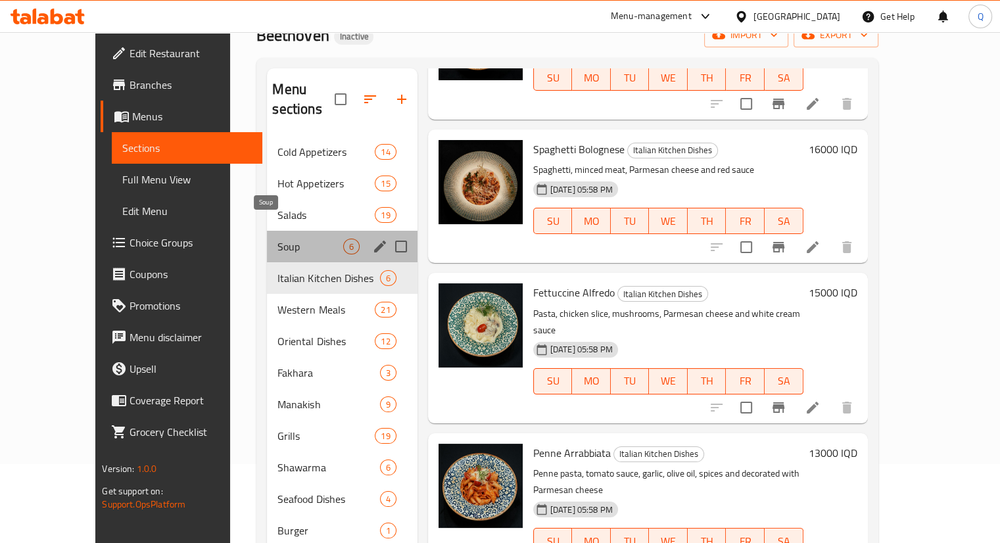
click at [278, 239] on span "Soup" at bounding box center [310, 247] width 65 height 16
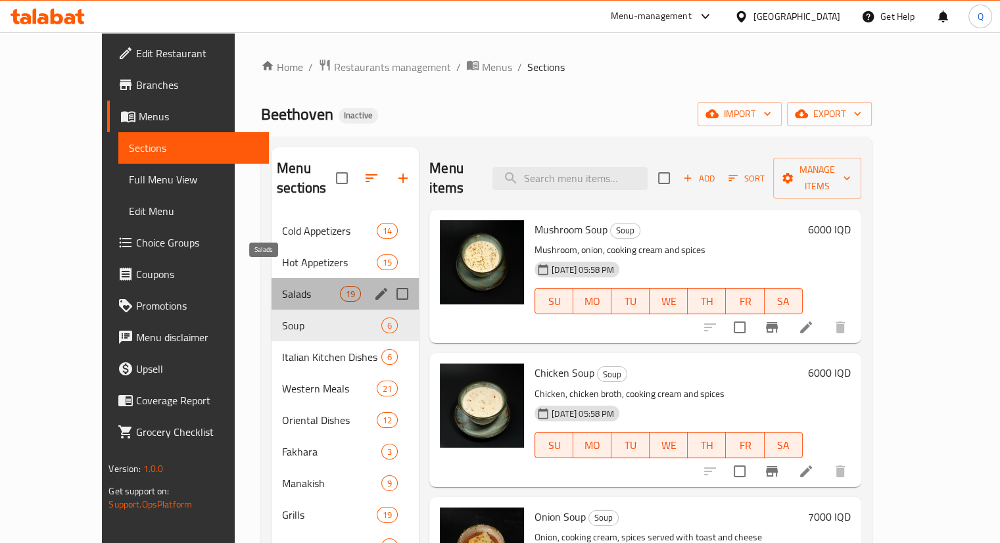
click at [282, 286] on span "Salads" at bounding box center [311, 294] width 58 height 16
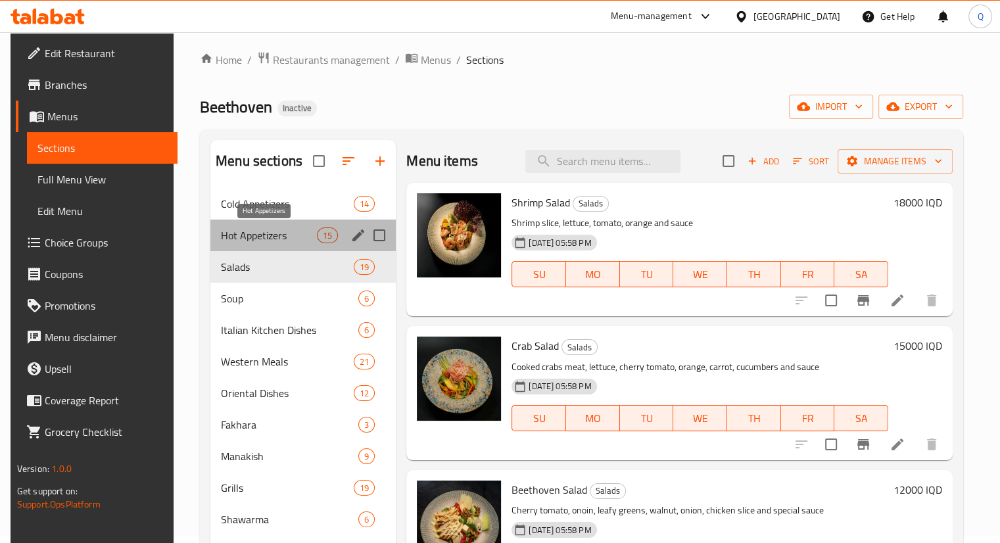
click at [257, 228] on span "Hot Appetizers" at bounding box center [269, 236] width 96 height 16
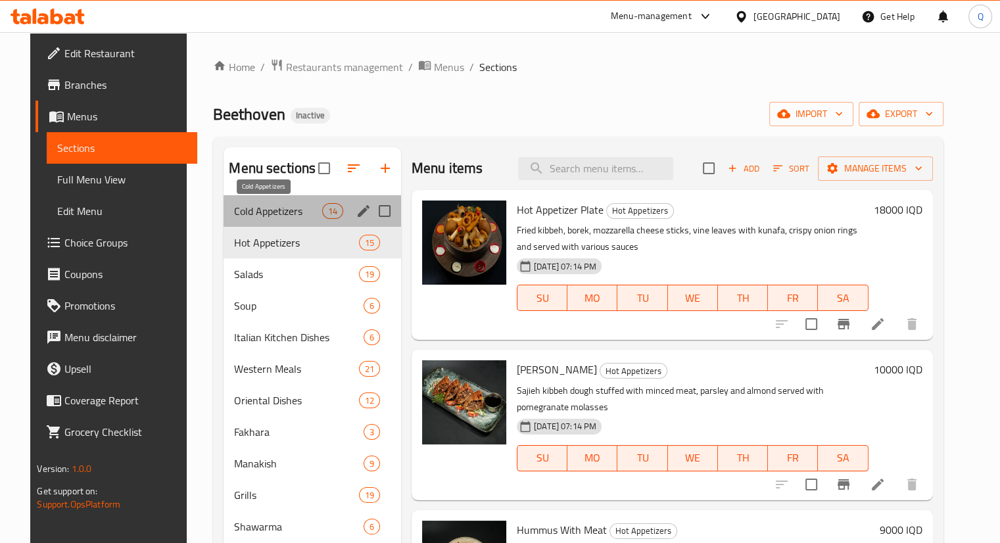
click at [246, 212] on span "Cold Appetizers" at bounding box center [277, 211] width 87 height 16
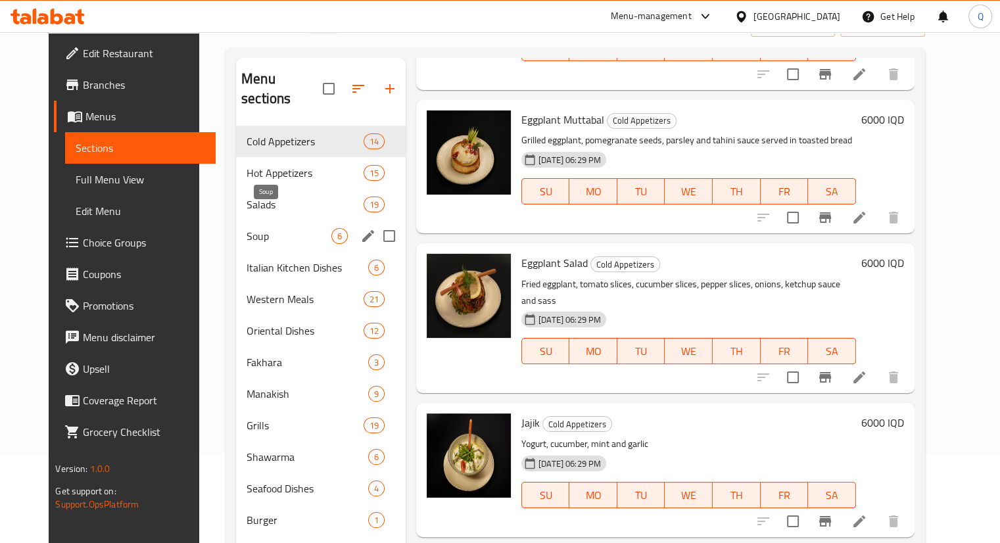
scroll to position [86, 0]
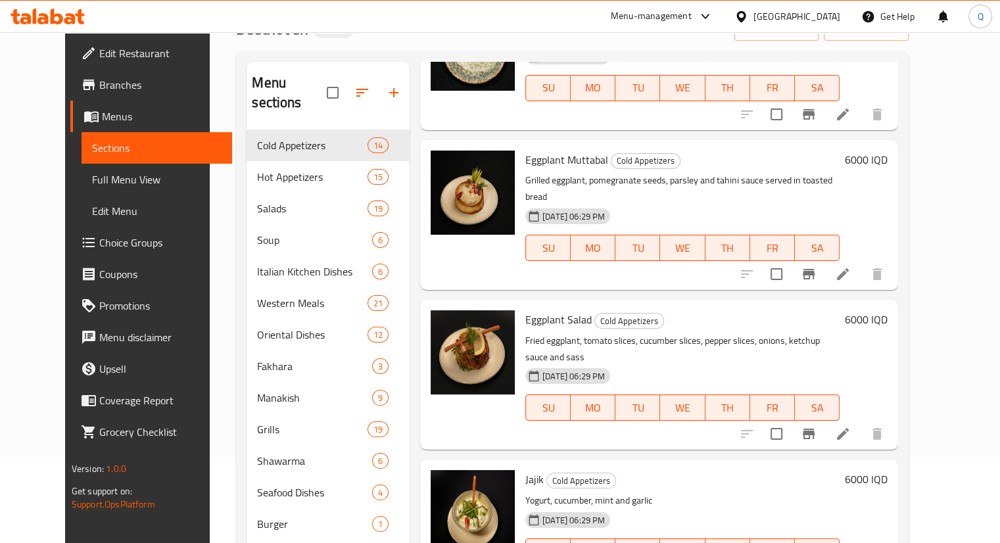
click at [799, 305] on div "Eggplant Salad Cold Appetizers Fried eggplant, tomato slices, cucumber slices, …" at bounding box center [682, 374] width 325 height 139
